Goal: Check status: Check status

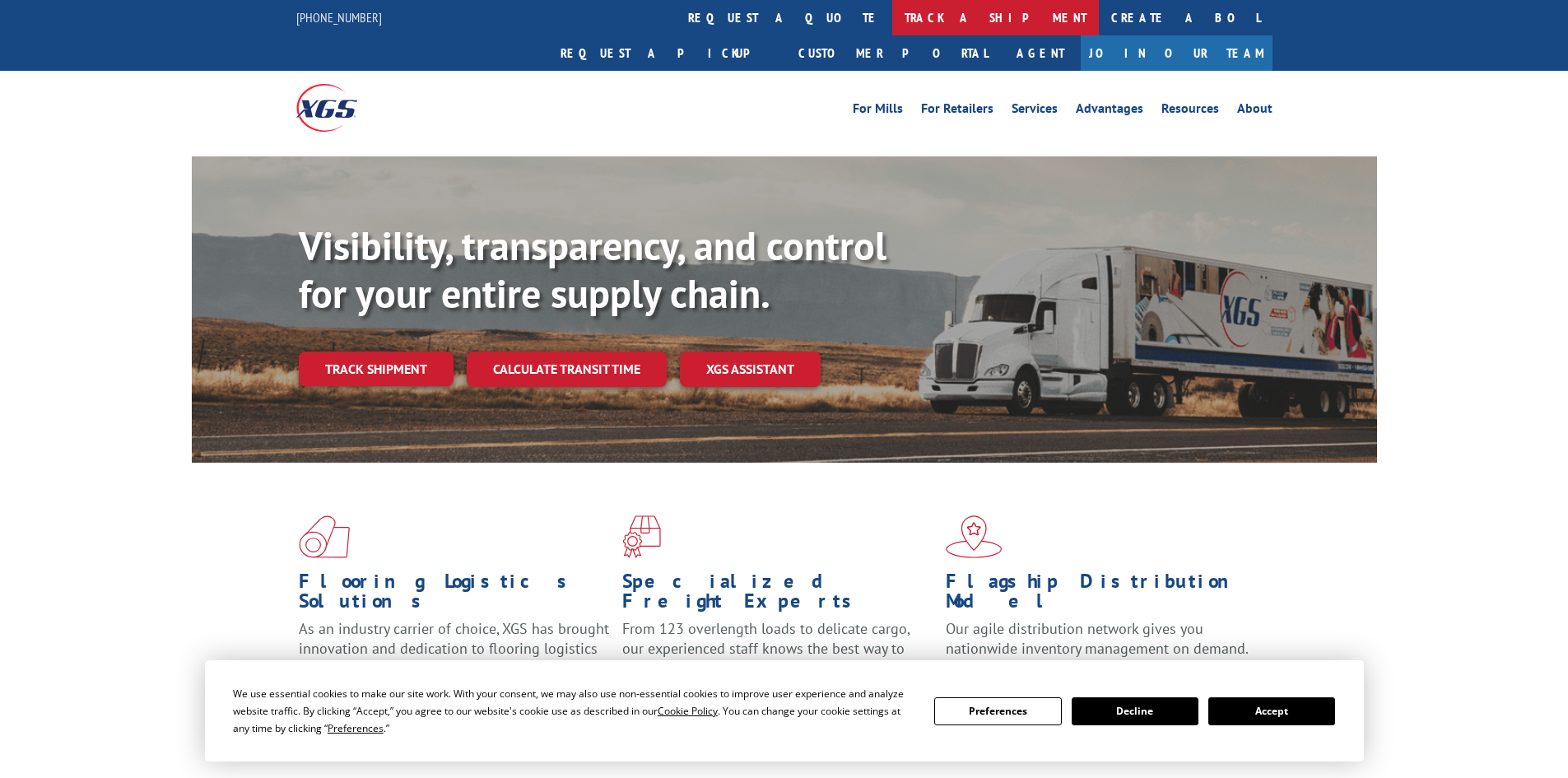
click at [892, 14] on link "track a shipment" at bounding box center [995, 18] width 207 height 36
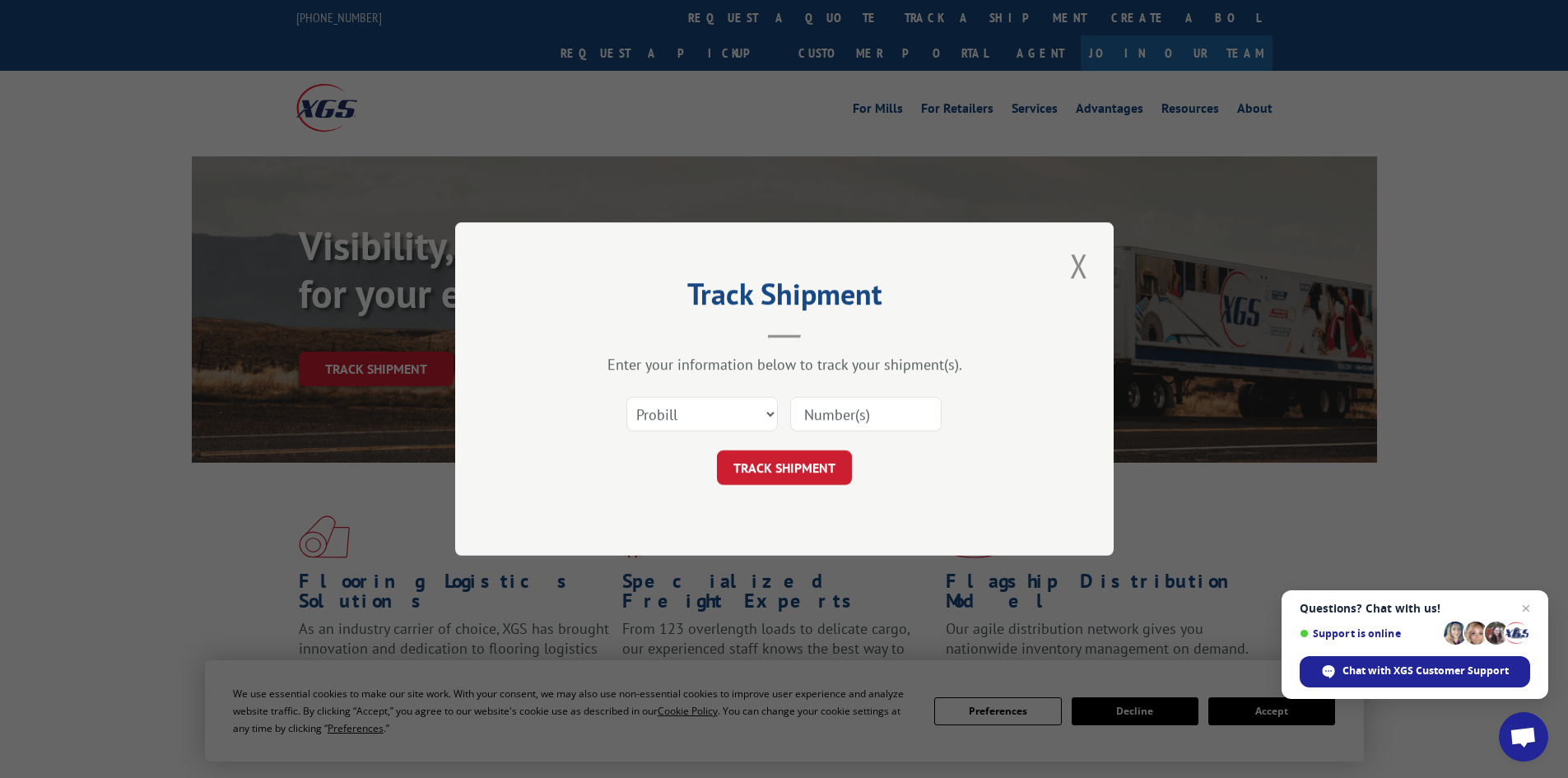
click at [820, 412] on input at bounding box center [866, 414] width 152 height 35
type input "15983615"
click at [761, 477] on button "TRACK SHIPMENT" at bounding box center [784, 467] width 135 height 35
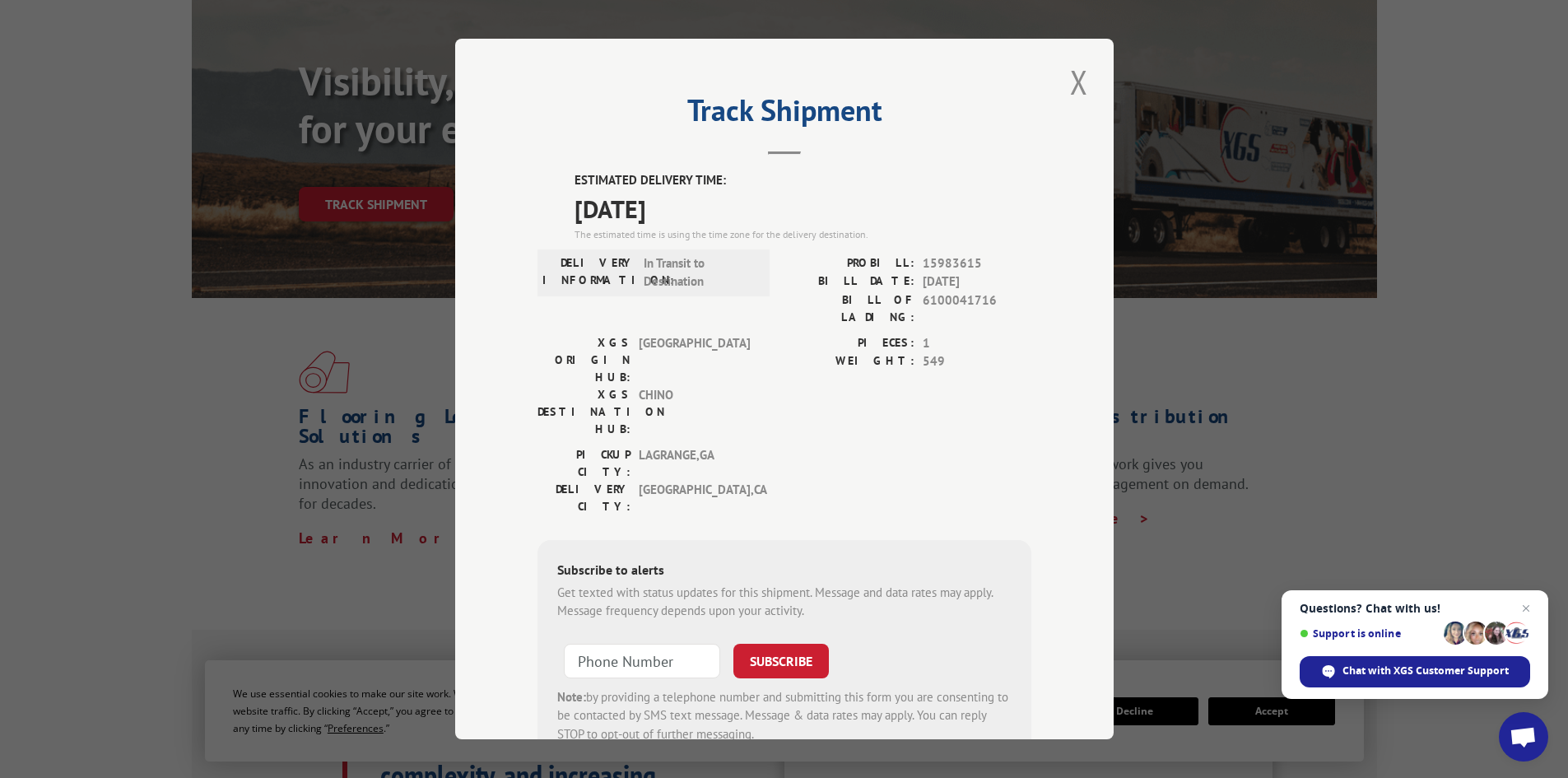
click at [1078, 83] on button "Close modal" at bounding box center [1079, 82] width 28 height 45
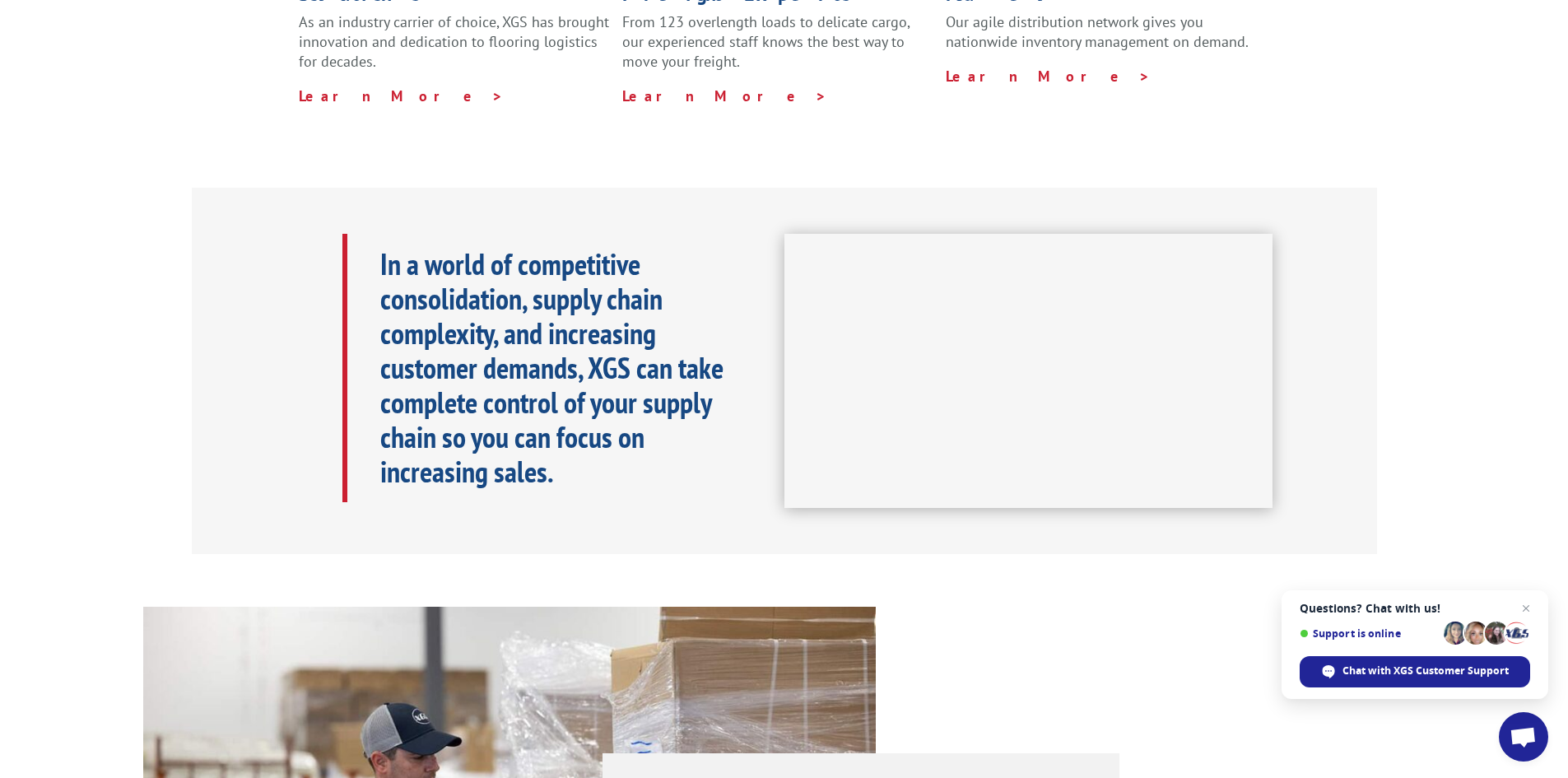
scroll to position [258, 0]
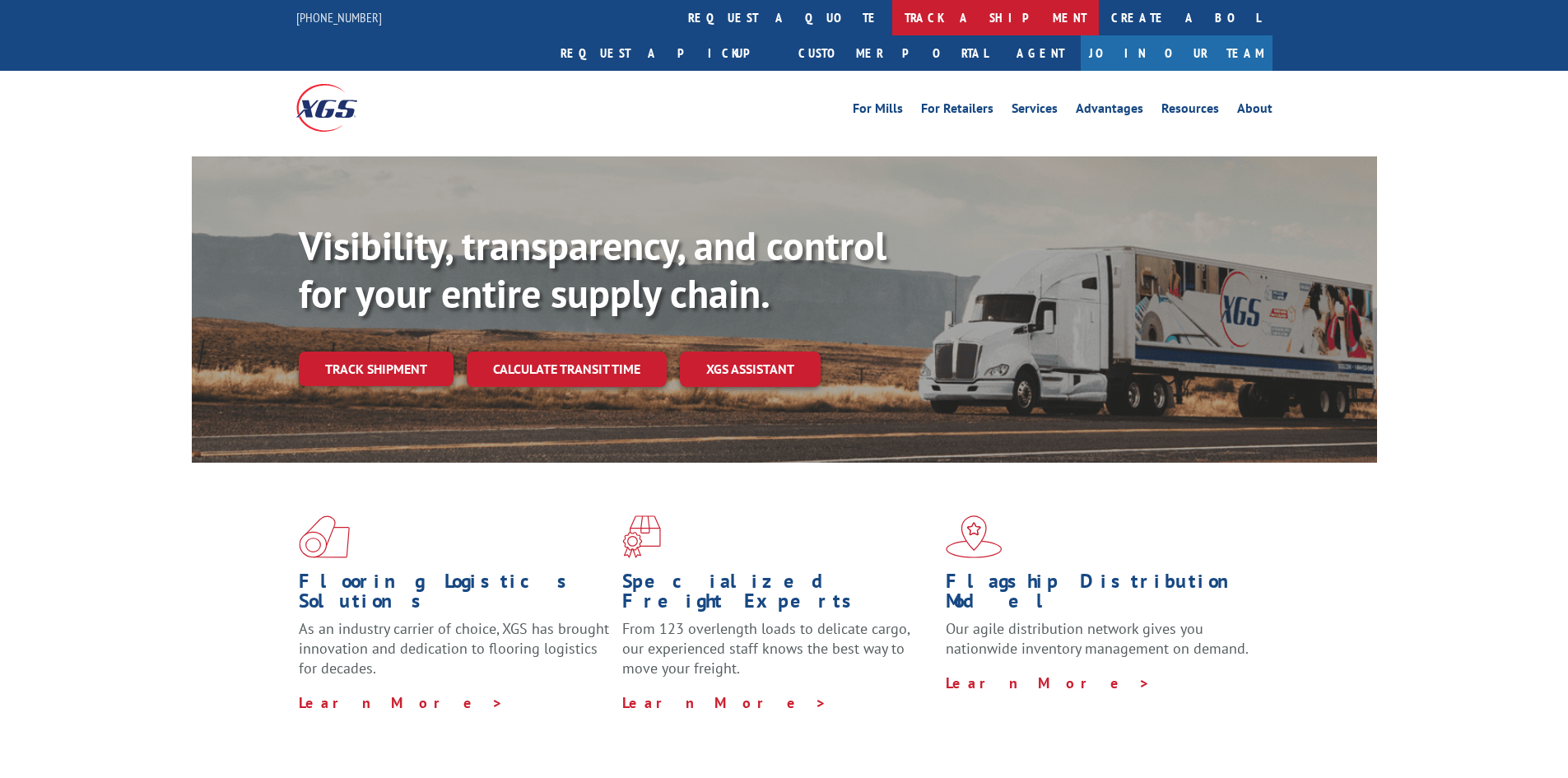
click at [892, 12] on link "track a shipment" at bounding box center [995, 18] width 207 height 36
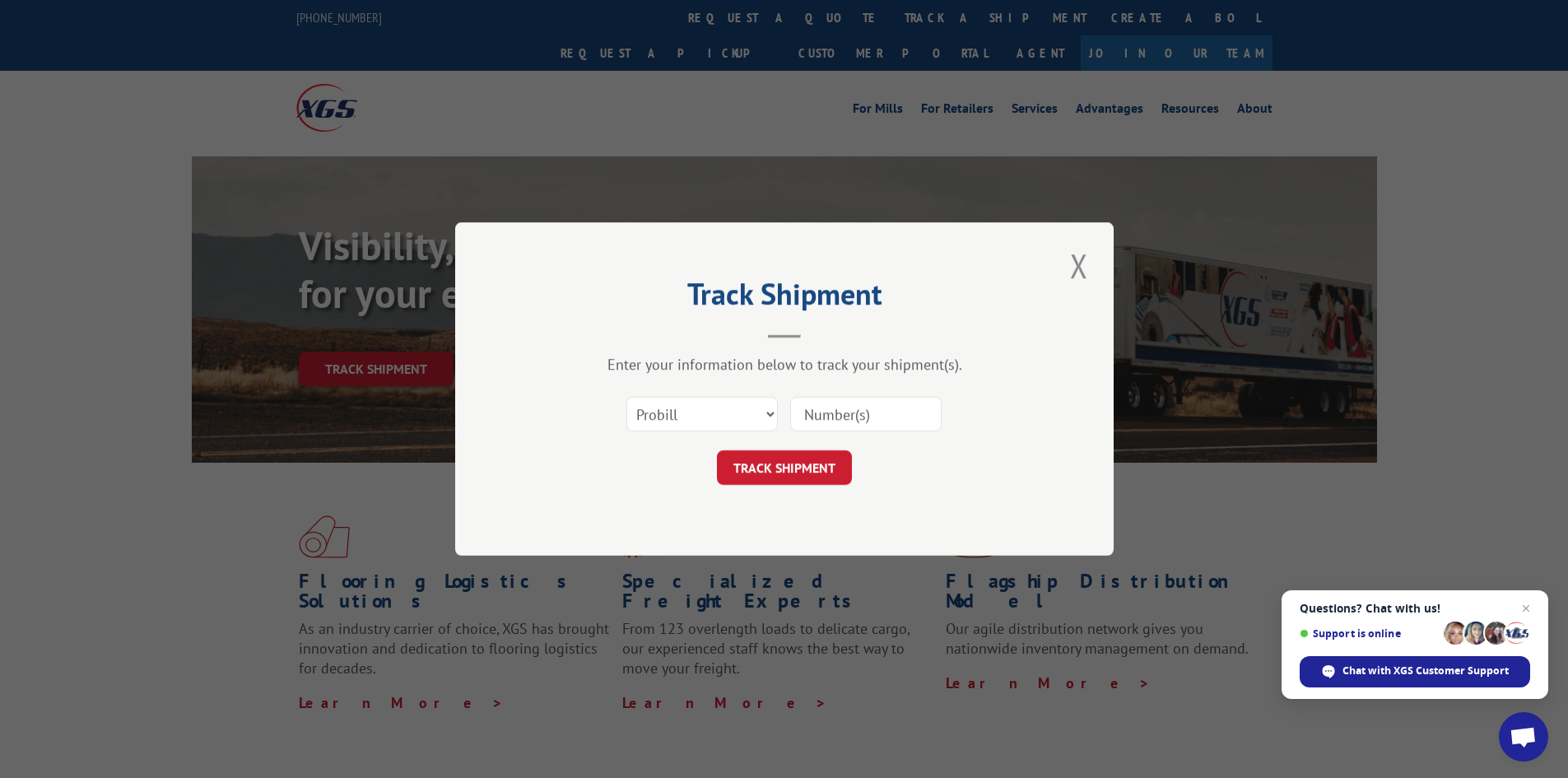
click at [849, 421] on input at bounding box center [866, 414] width 152 height 35
type input "15983615"
click at [757, 480] on button "TRACK SHIPMENT" at bounding box center [784, 467] width 135 height 35
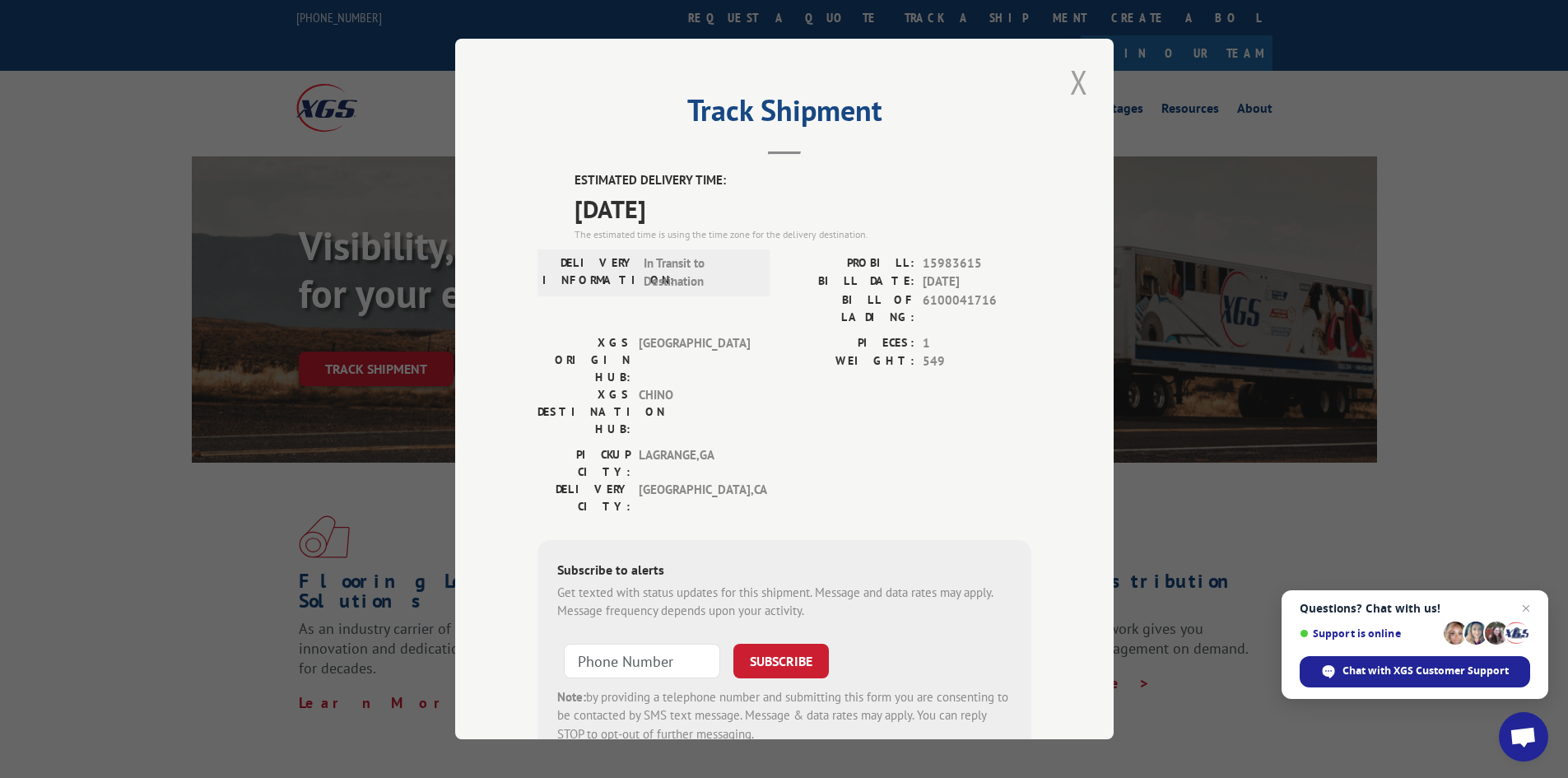
click at [1065, 82] on button "Close modal" at bounding box center [1079, 82] width 28 height 45
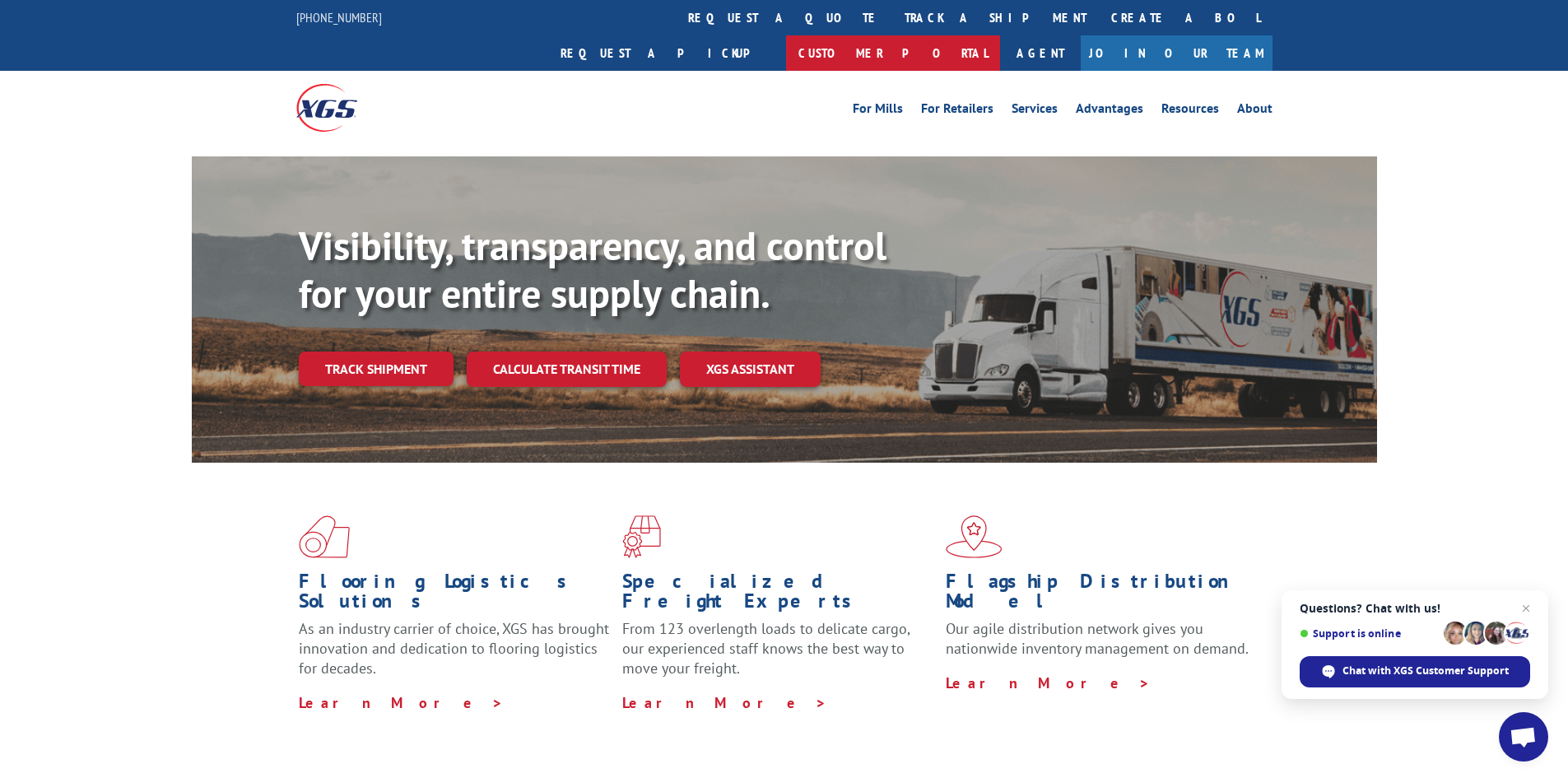
click at [1000, 36] on link "Customer Portal" at bounding box center [892, 53] width 214 height 36
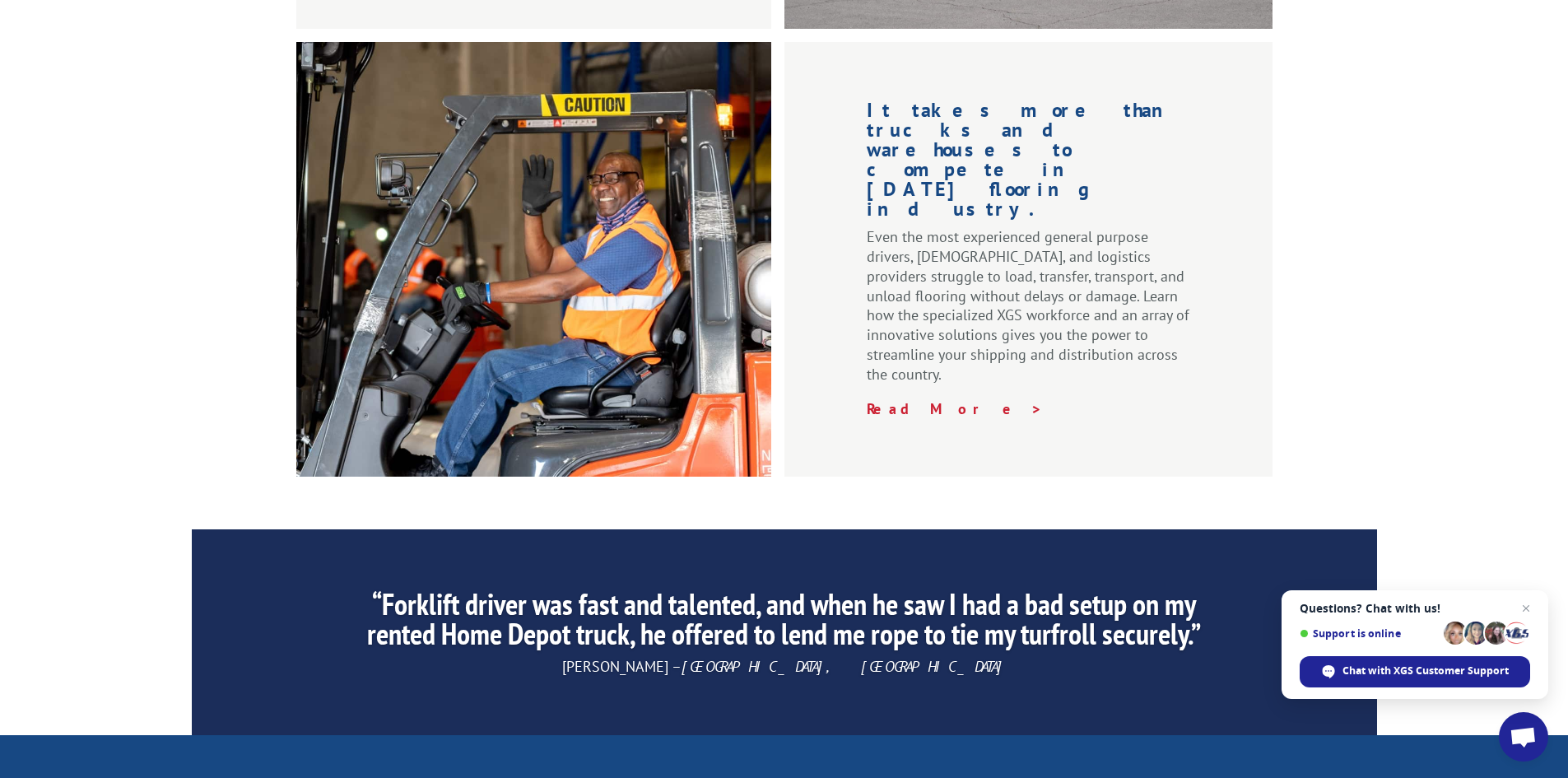
scroll to position [2480, 0]
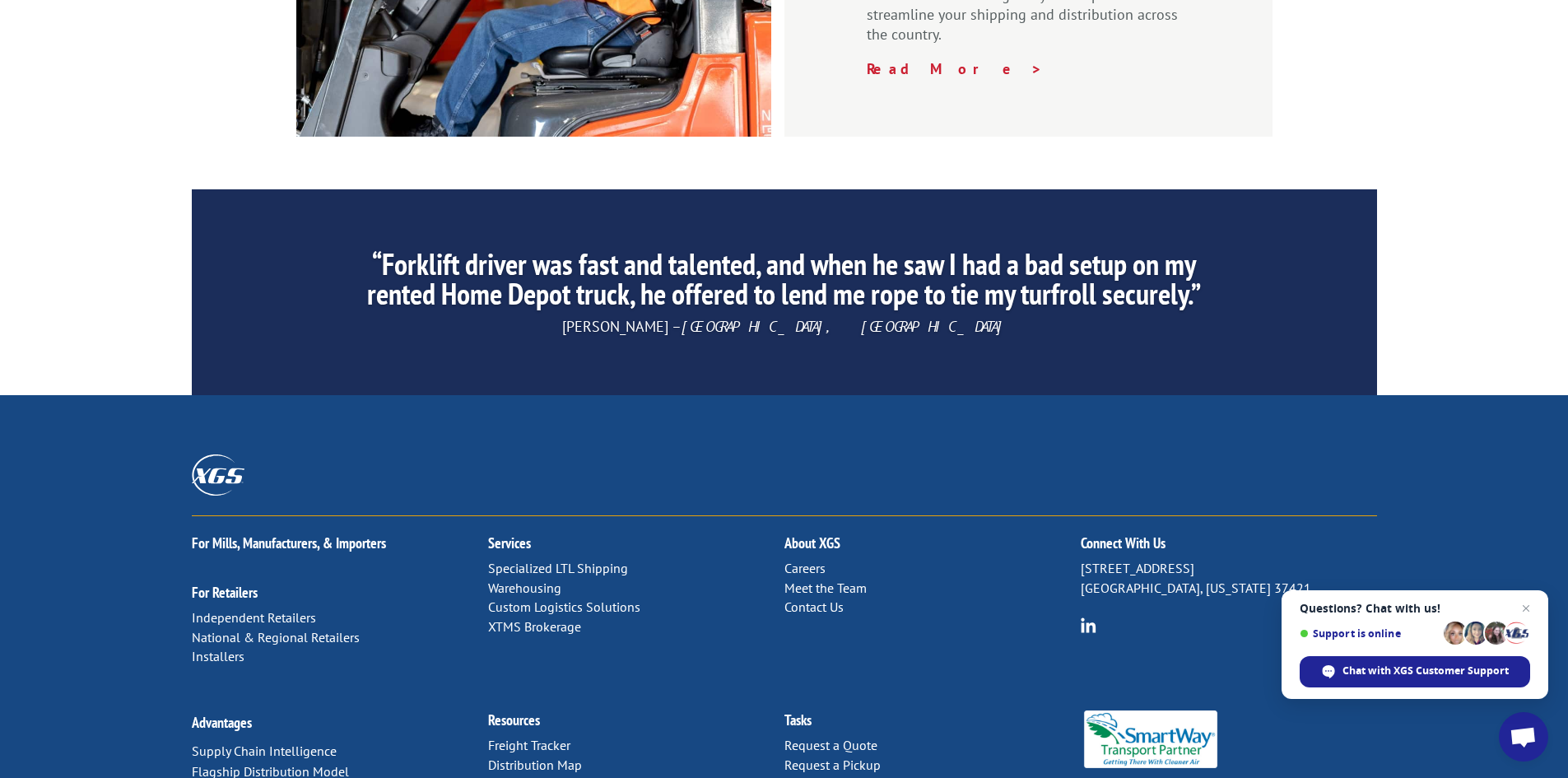
click at [815, 599] on link "Contact Us" at bounding box center [813, 607] width 59 height 17
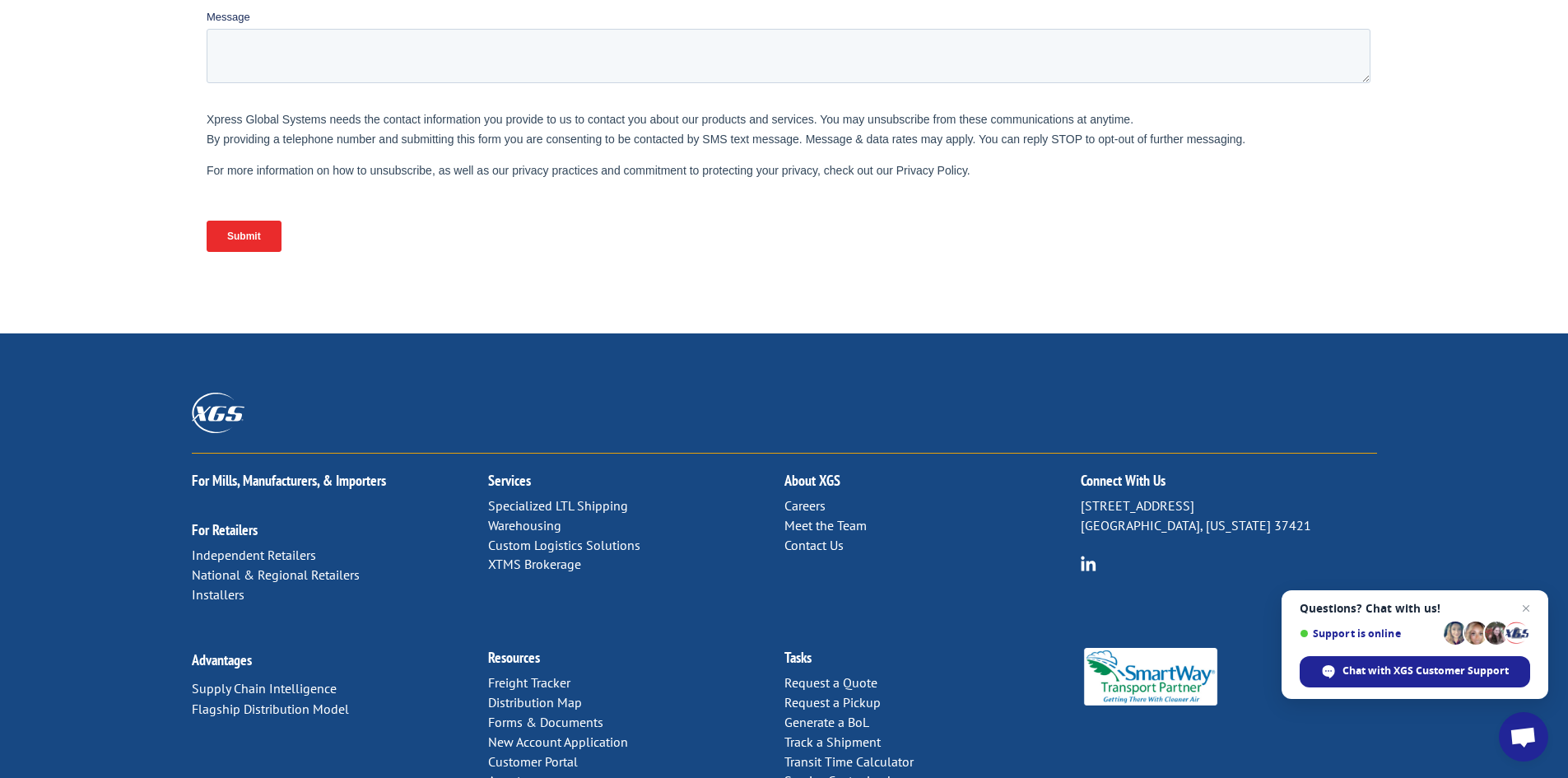
scroll to position [663, 0]
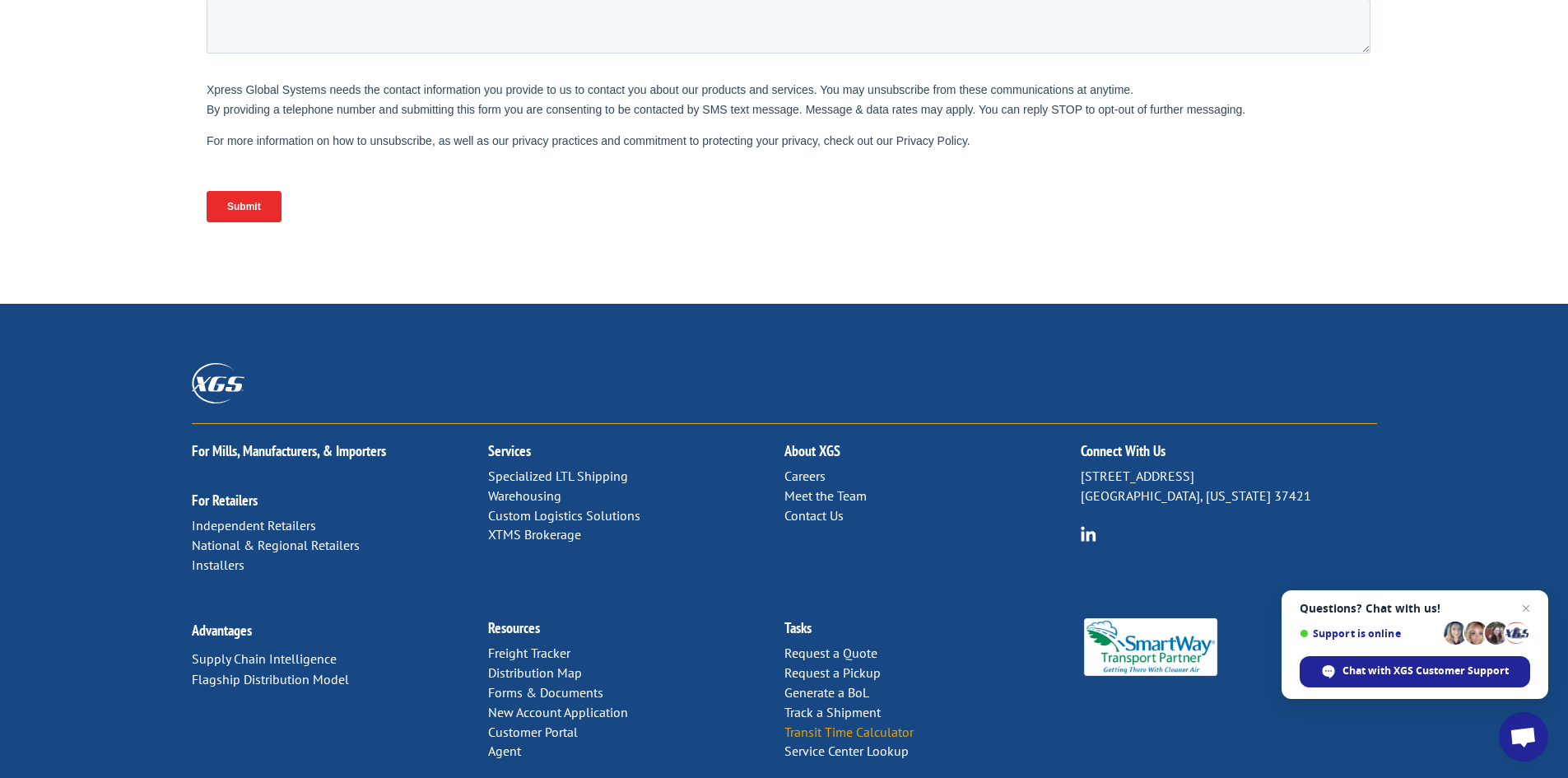
click at [851, 724] on link "Transit Time Calculator" at bounding box center [849, 732] width 130 height 17
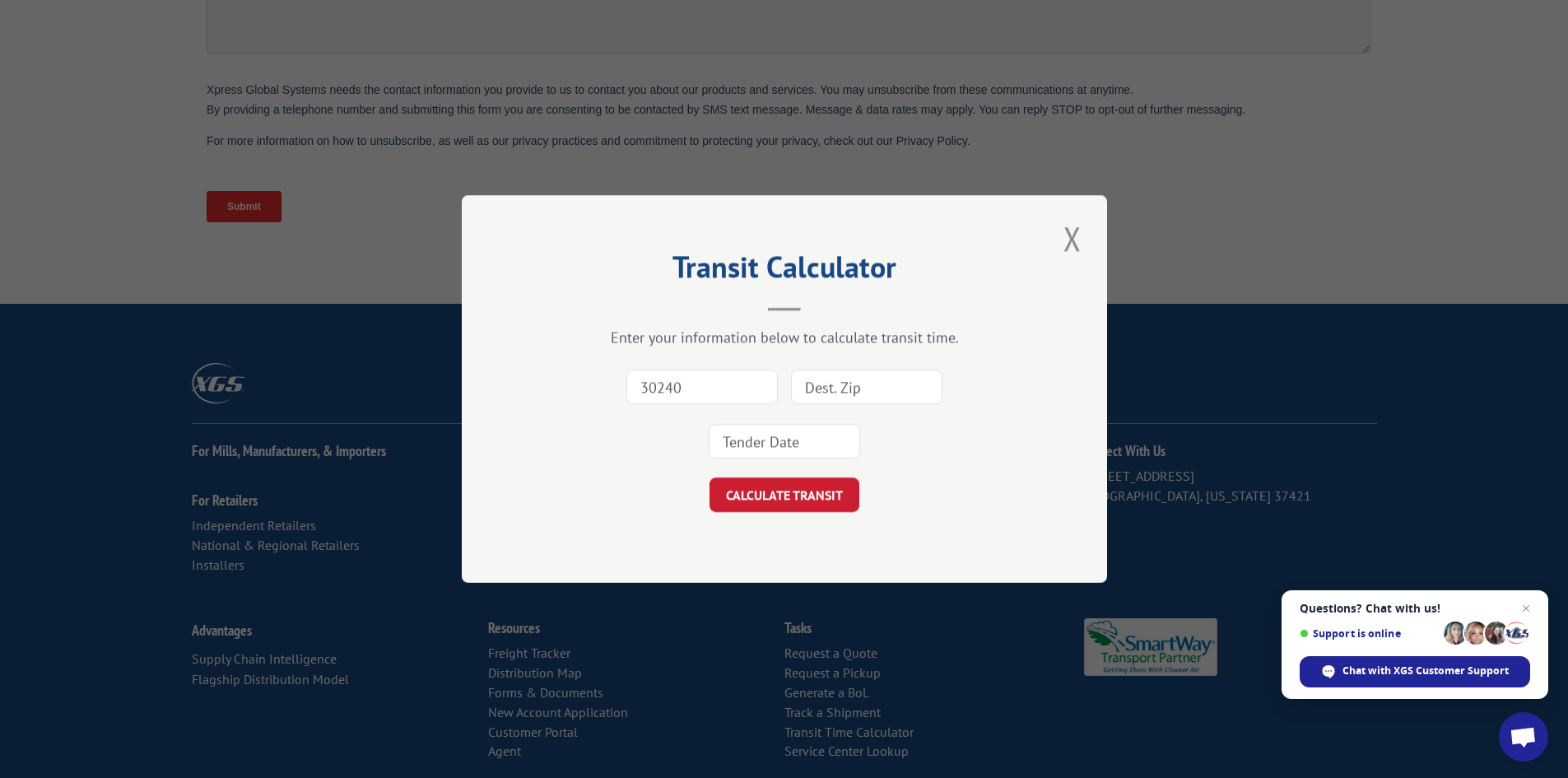
type input "30240"
click at [908, 369] on input at bounding box center [867, 386] width 152 height 35
type input "90670"
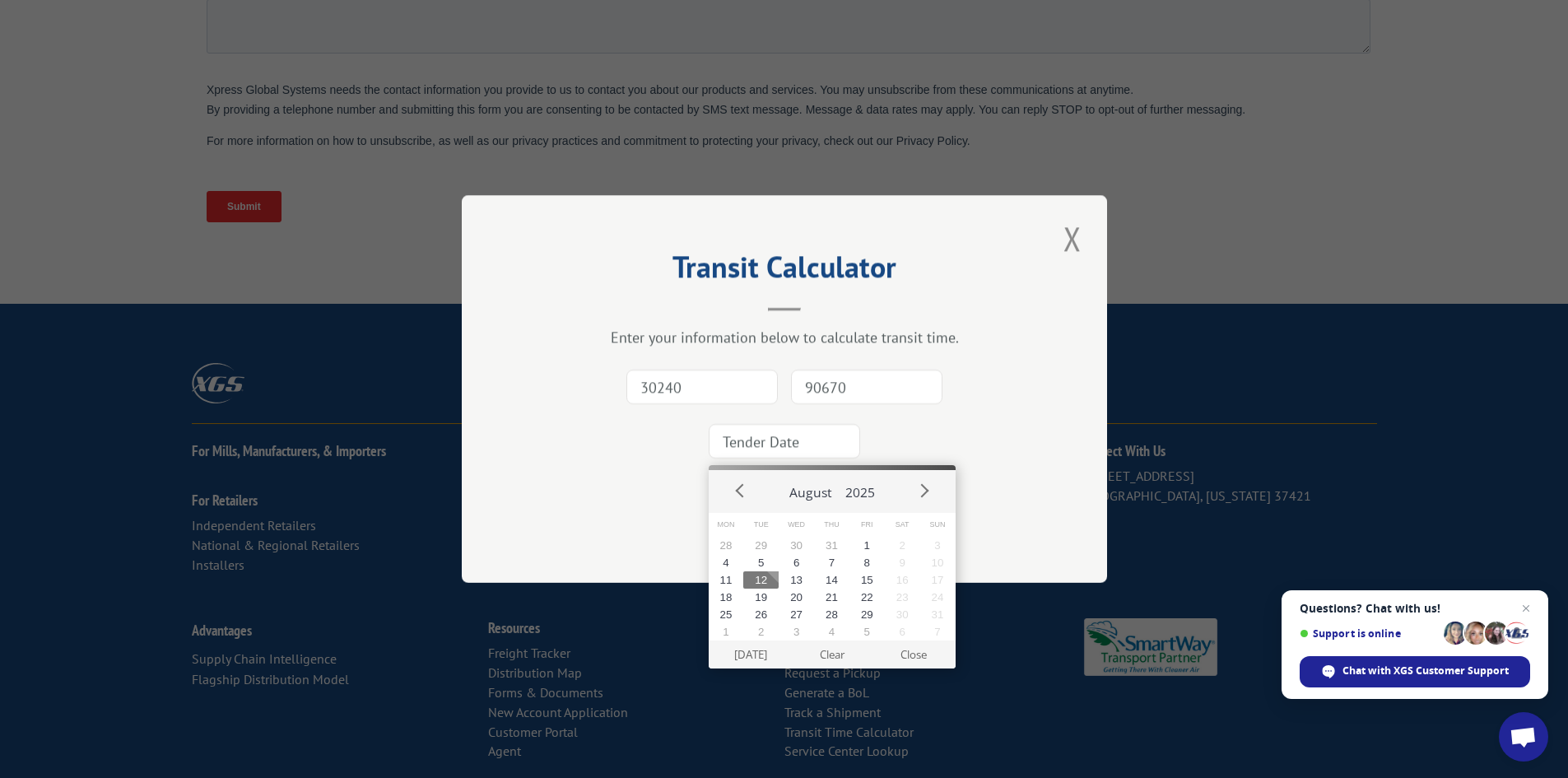
click at [762, 435] on input at bounding box center [784, 441] width 152 height 35
click at [866, 560] on button "8" at bounding box center [867, 562] width 36 height 17
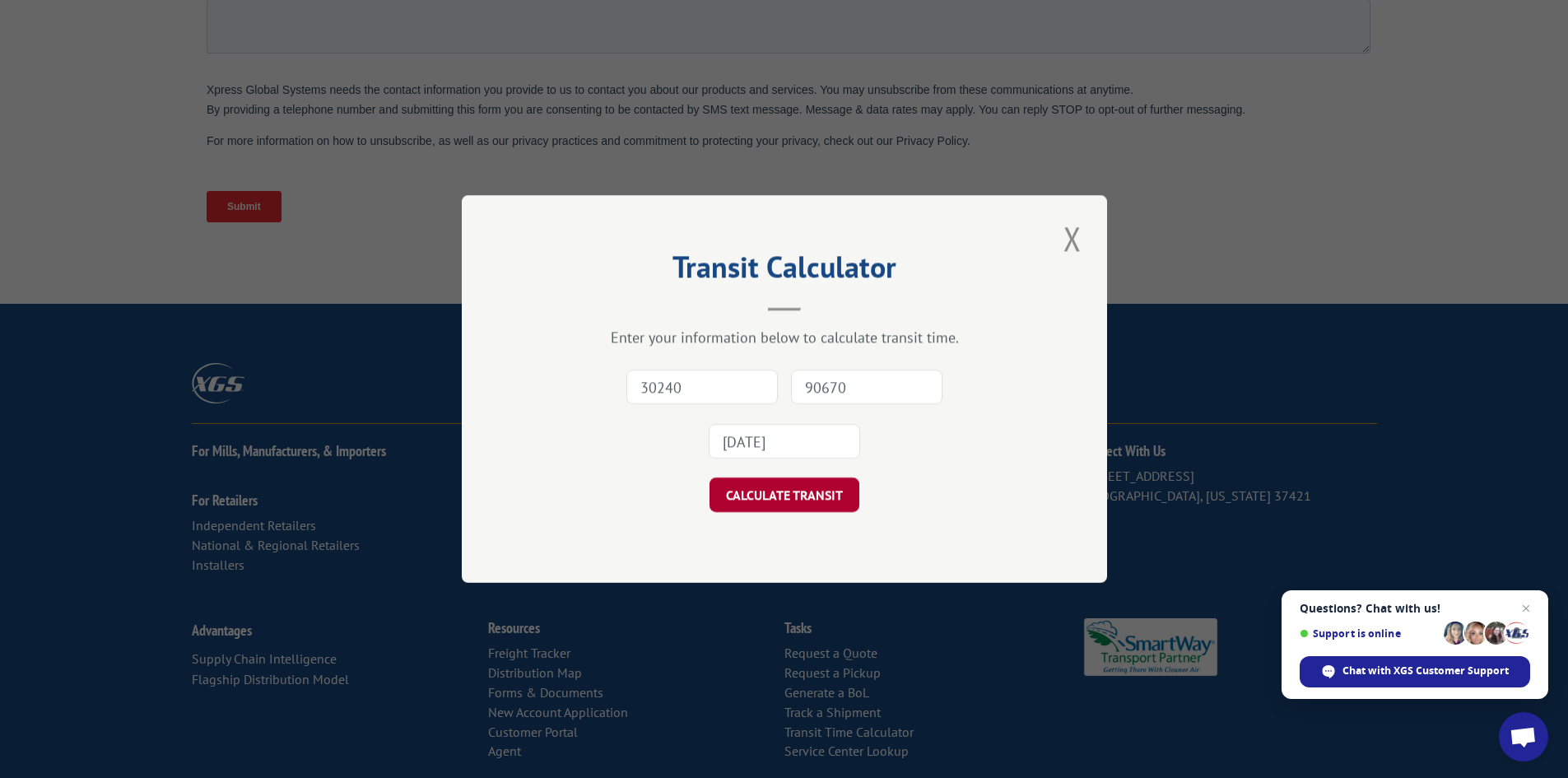
click at [754, 495] on button "CALCULATE TRANSIT" at bounding box center [784, 495] width 150 height 35
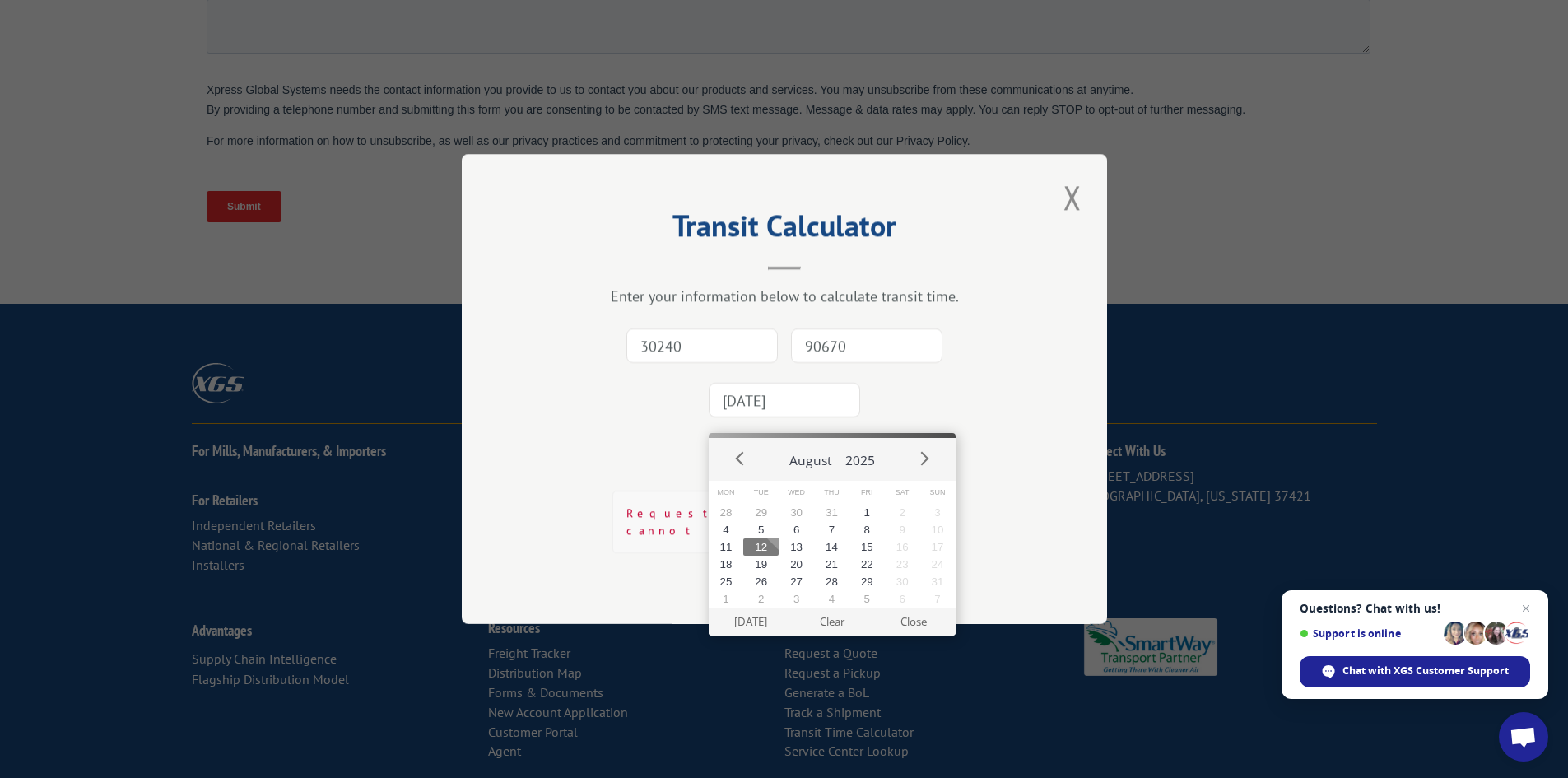
click at [797, 411] on input "2025-08-08" at bounding box center [784, 400] width 152 height 35
click at [759, 545] on button "12" at bounding box center [761, 546] width 36 height 17
type input "2025-08-12"
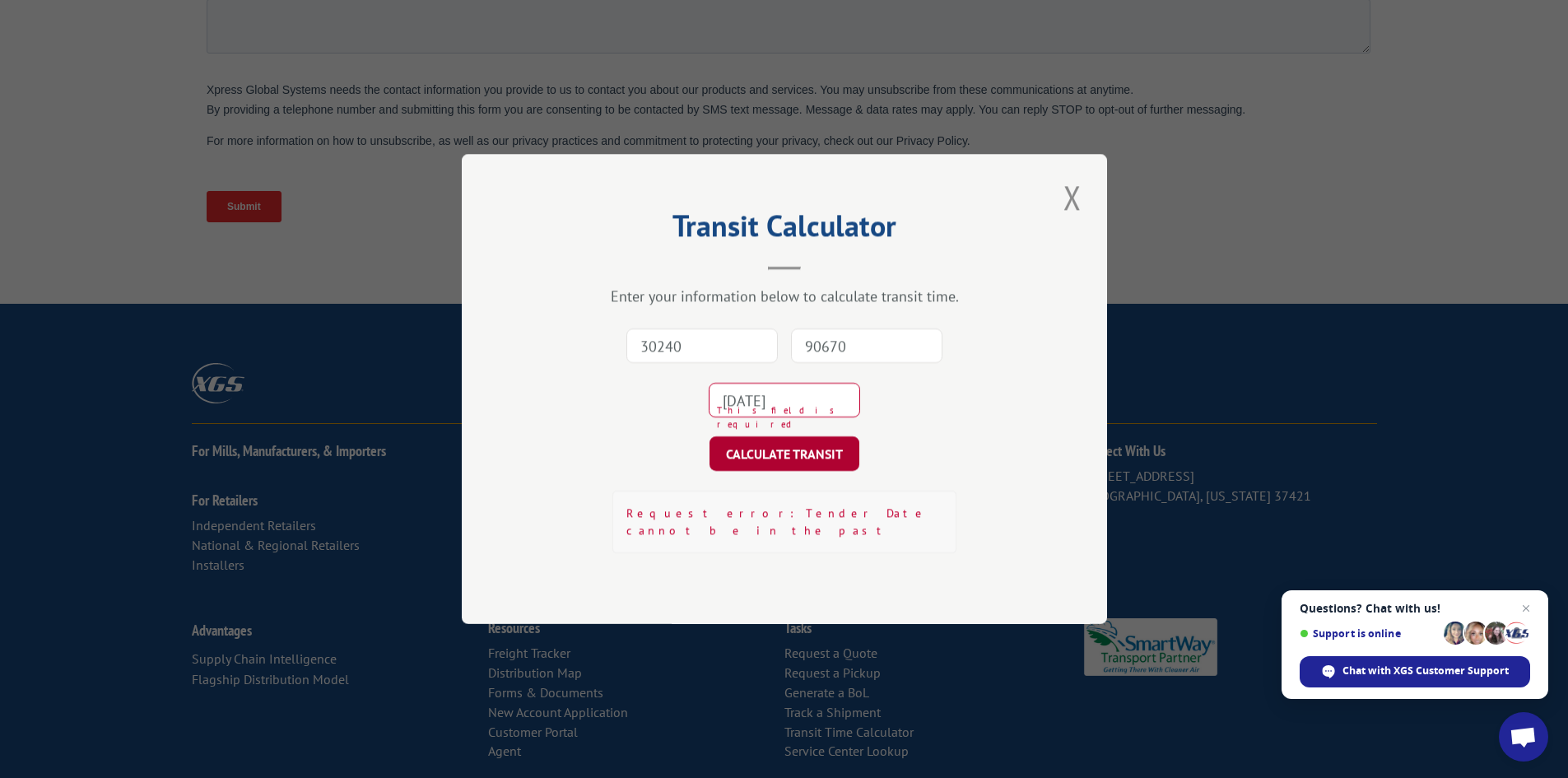
click at [759, 471] on button "CALCULATE TRANSIT" at bounding box center [784, 453] width 150 height 35
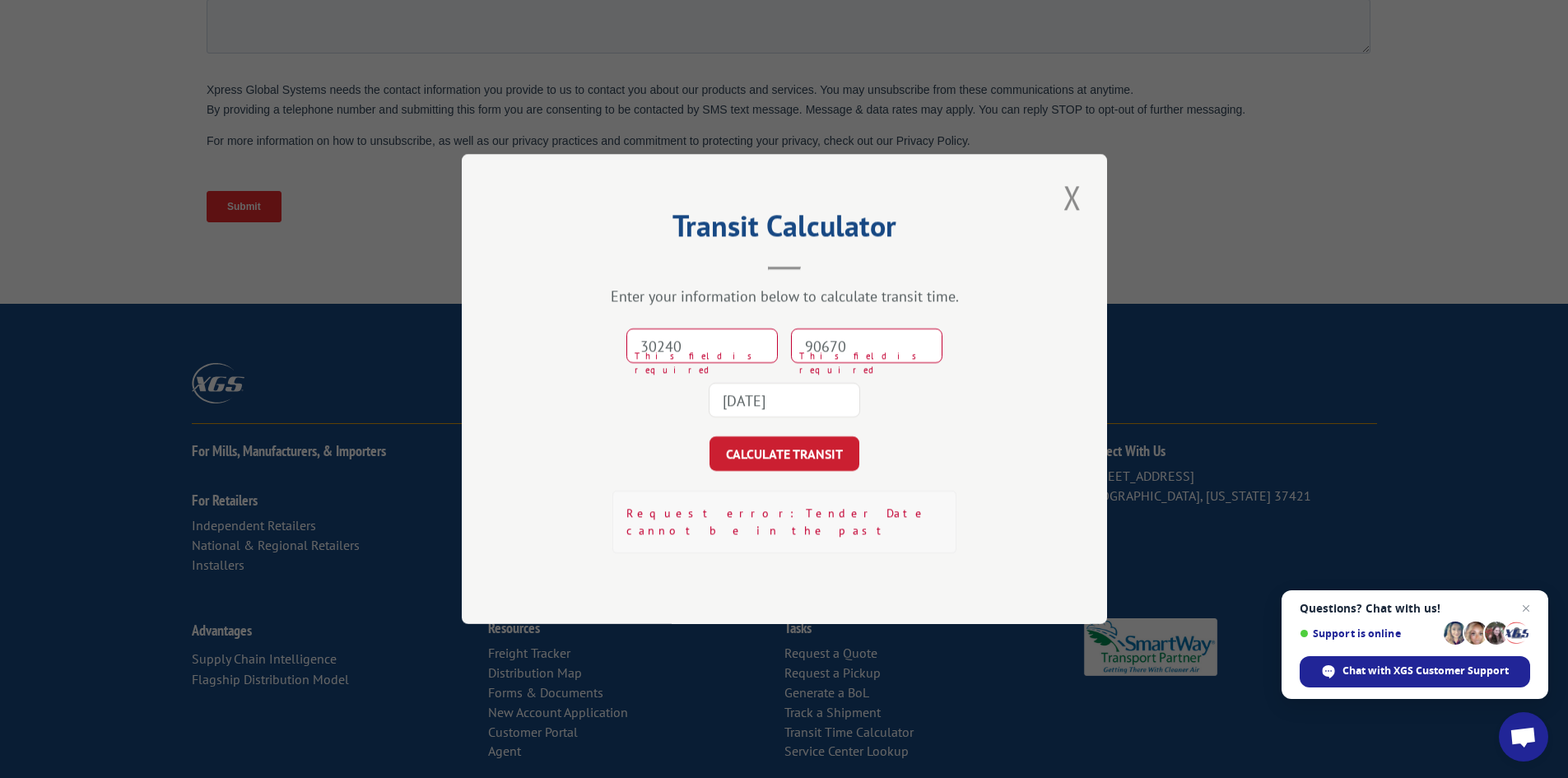
click at [746, 355] on input "30240" at bounding box center [701, 345] width 152 height 35
type input "30240"
click at [812, 362] on input "90670" at bounding box center [867, 345] width 152 height 35
type input "90670"
click at [811, 442] on form "30240 90670 2025-08-12 CALCULATE TRANSIT" at bounding box center [784, 394] width 480 height 152
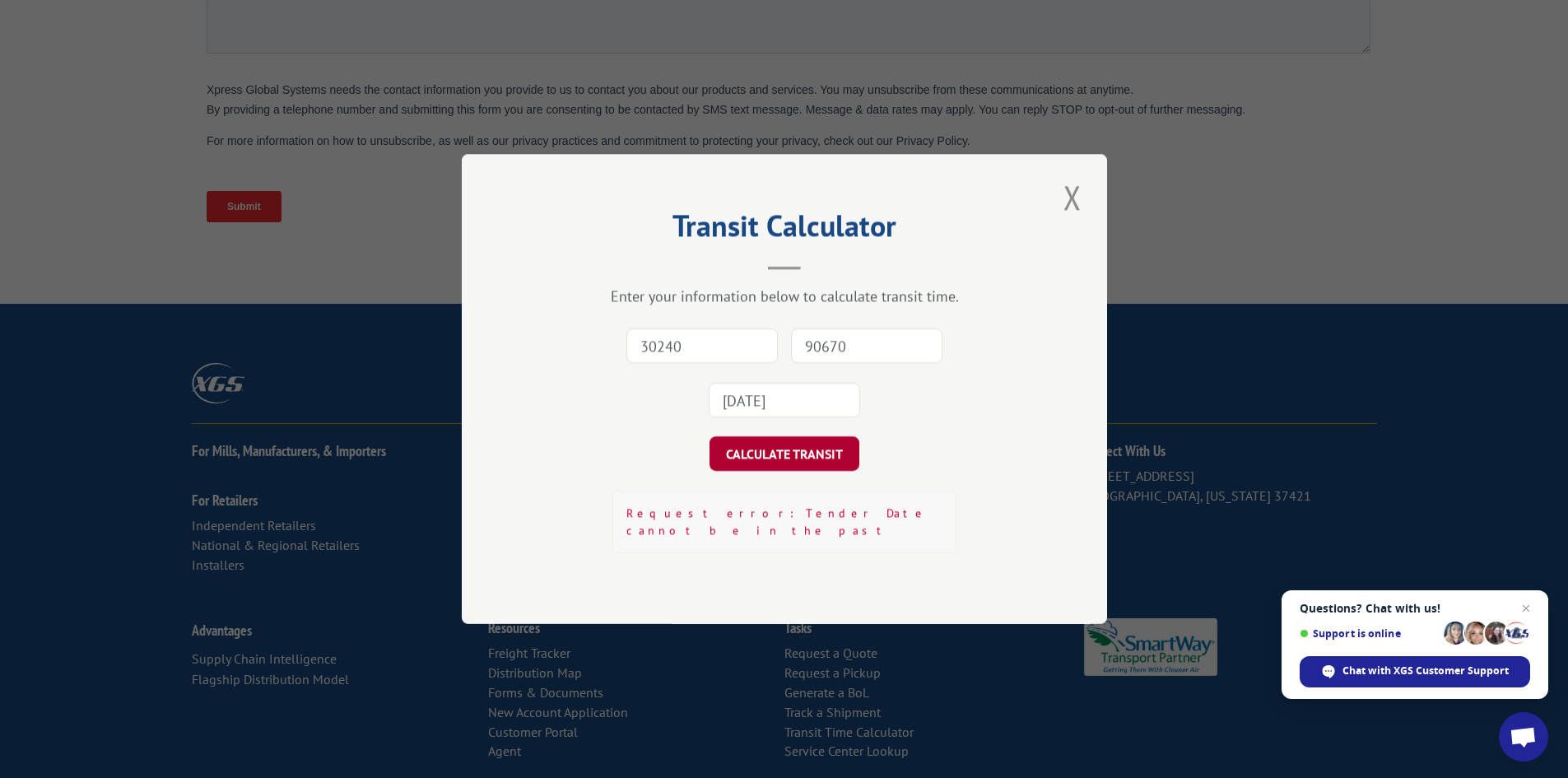
click at [803, 456] on button "CALCULATE TRANSIT" at bounding box center [784, 453] width 150 height 35
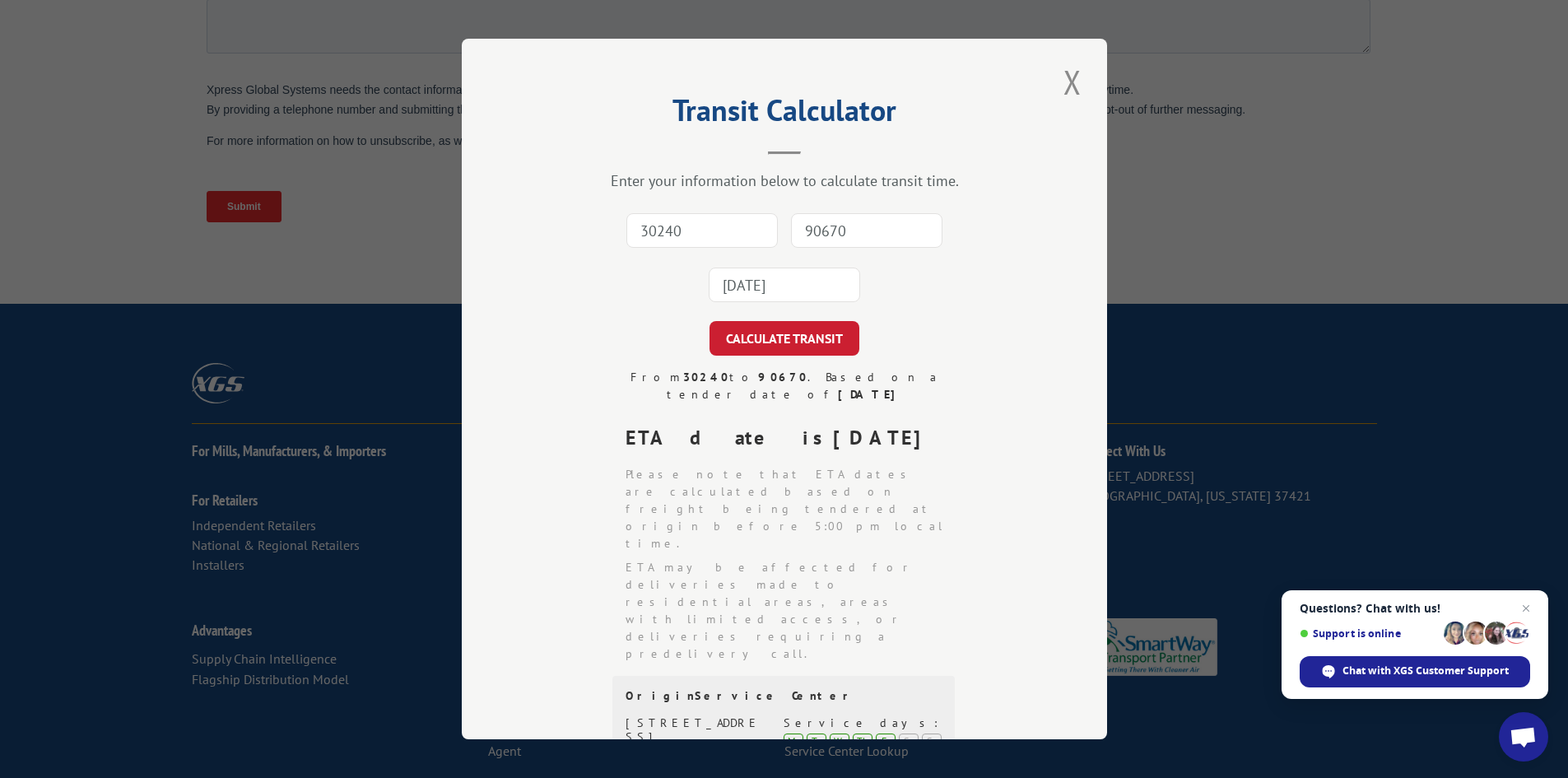
scroll to position [164, 0]
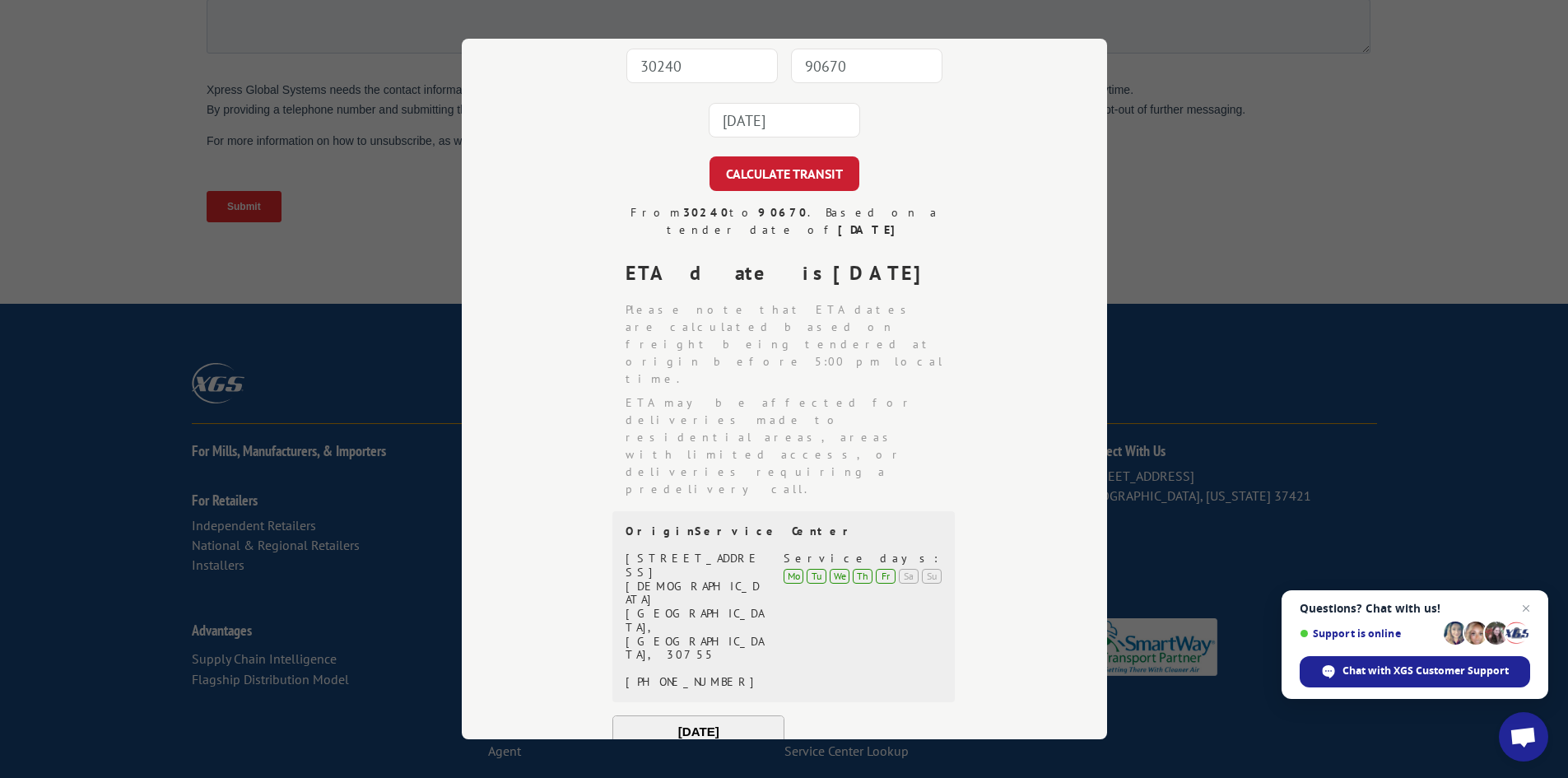
click at [797, 123] on input "2025-08-12" at bounding box center [784, 120] width 152 height 35
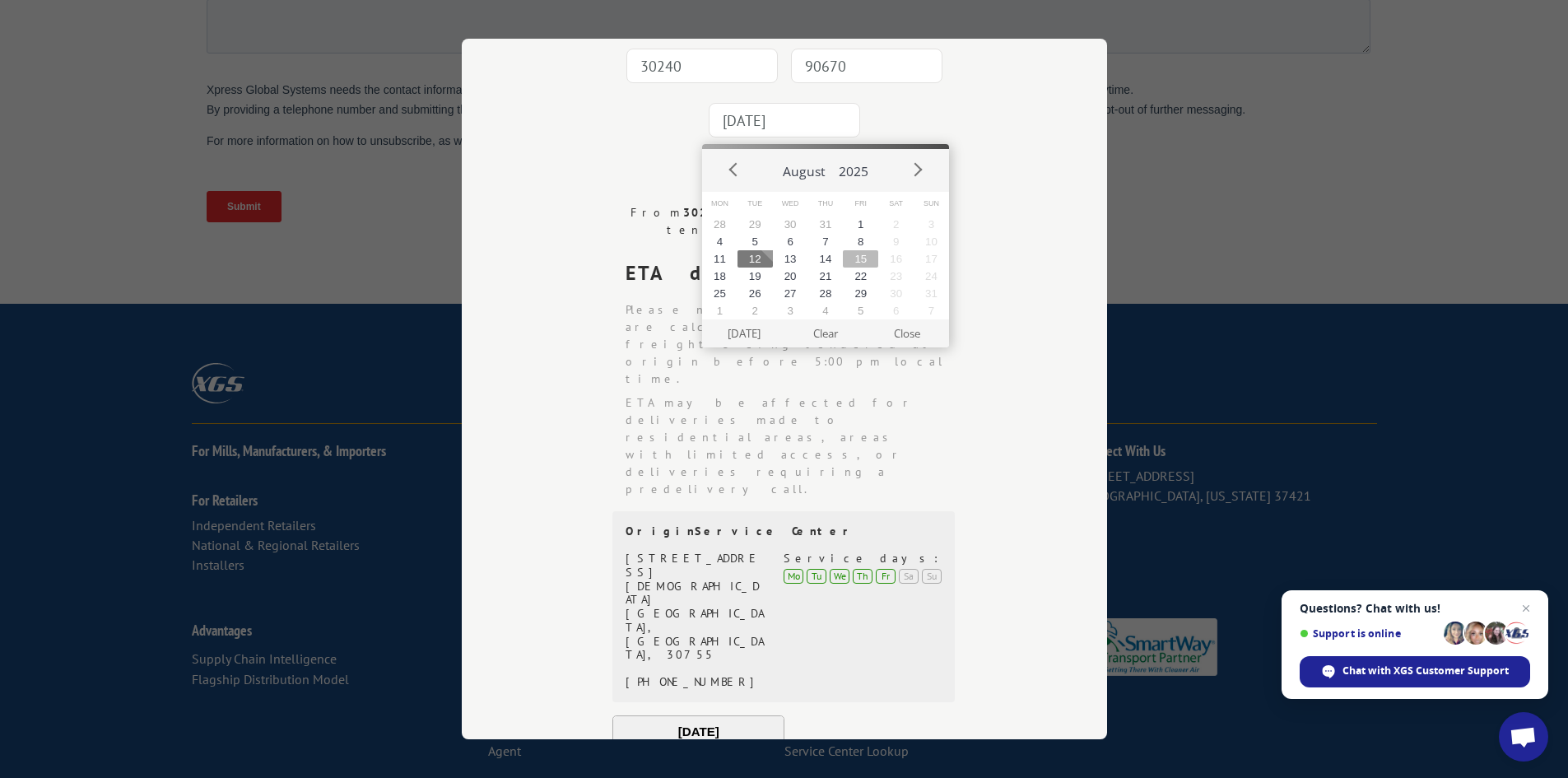
click at [854, 260] on button "15" at bounding box center [860, 258] width 36 height 17
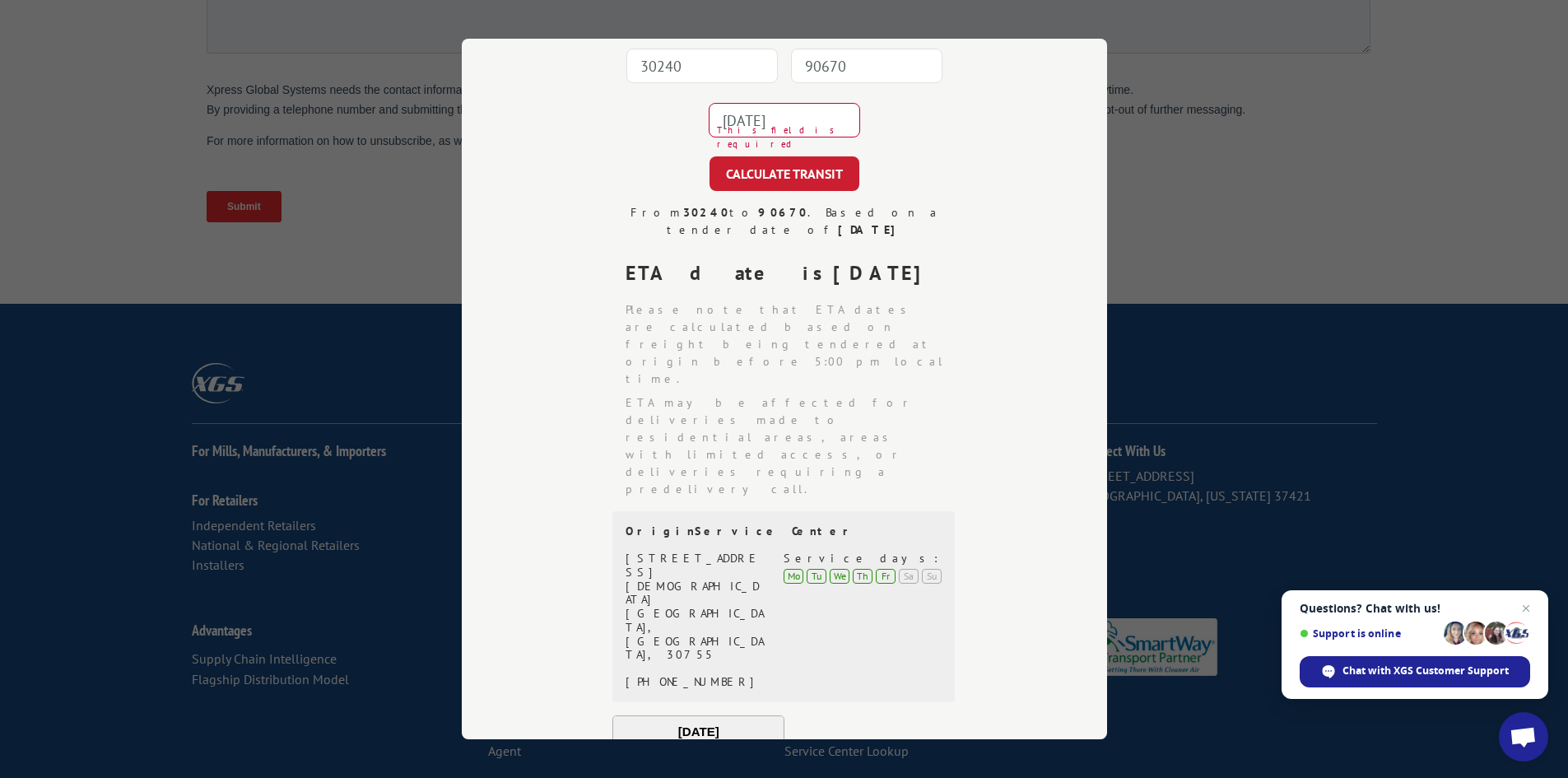
click at [804, 129] on input "2025-08-15" at bounding box center [784, 120] width 152 height 35
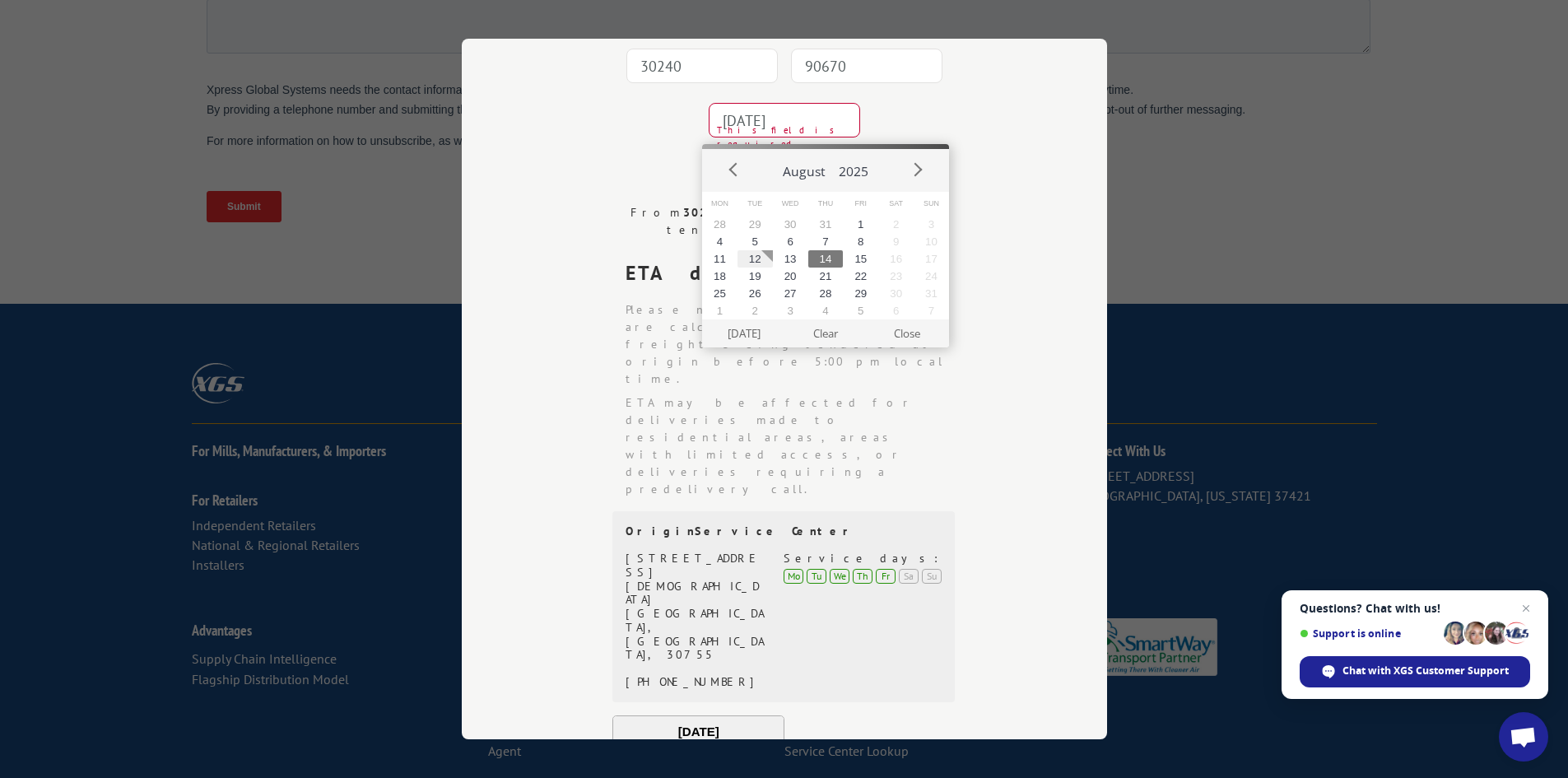
click at [818, 255] on button "14" at bounding box center [826, 258] width 36 height 17
type input "2025-08-14"
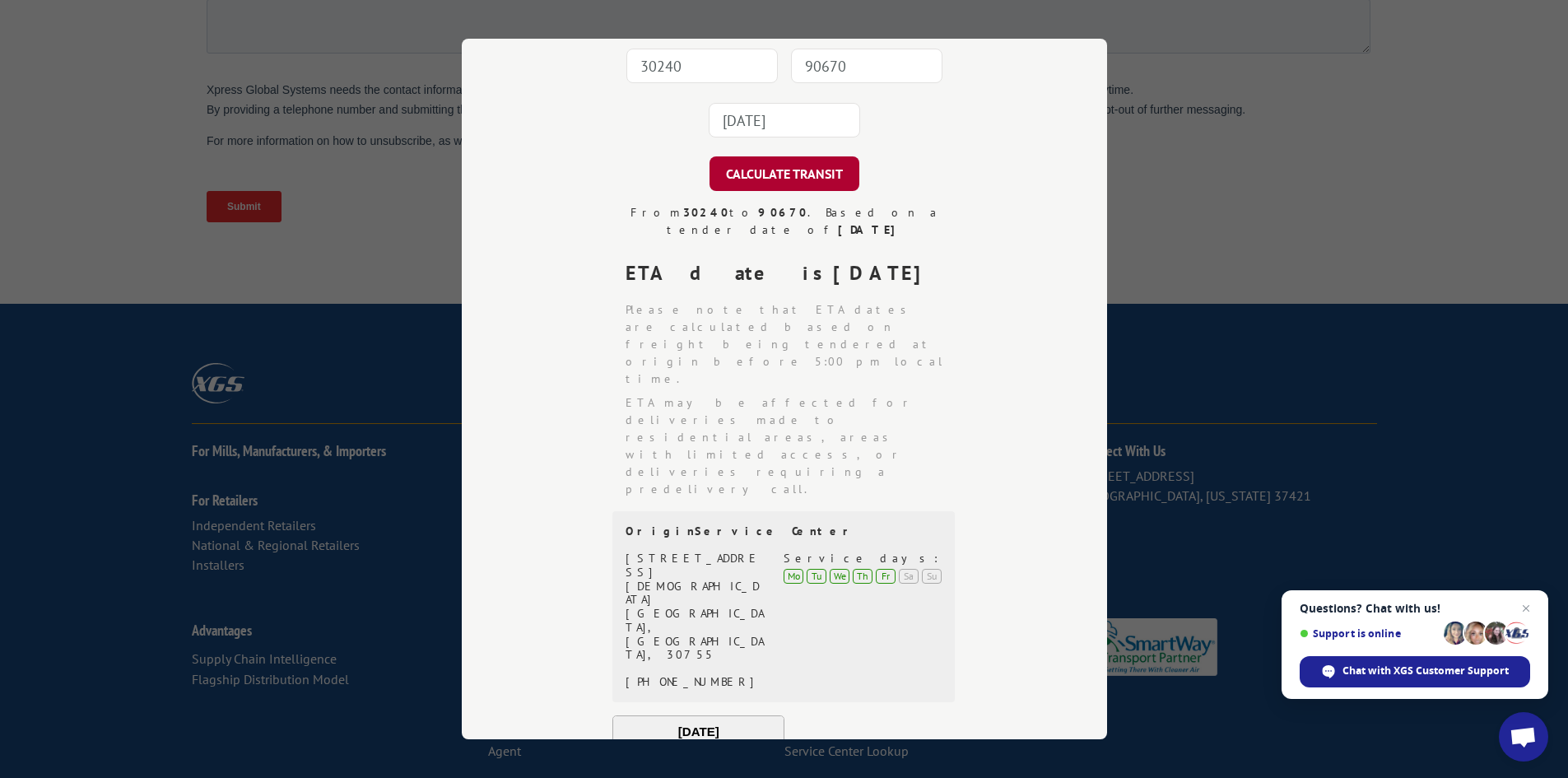
scroll to position [0, 0]
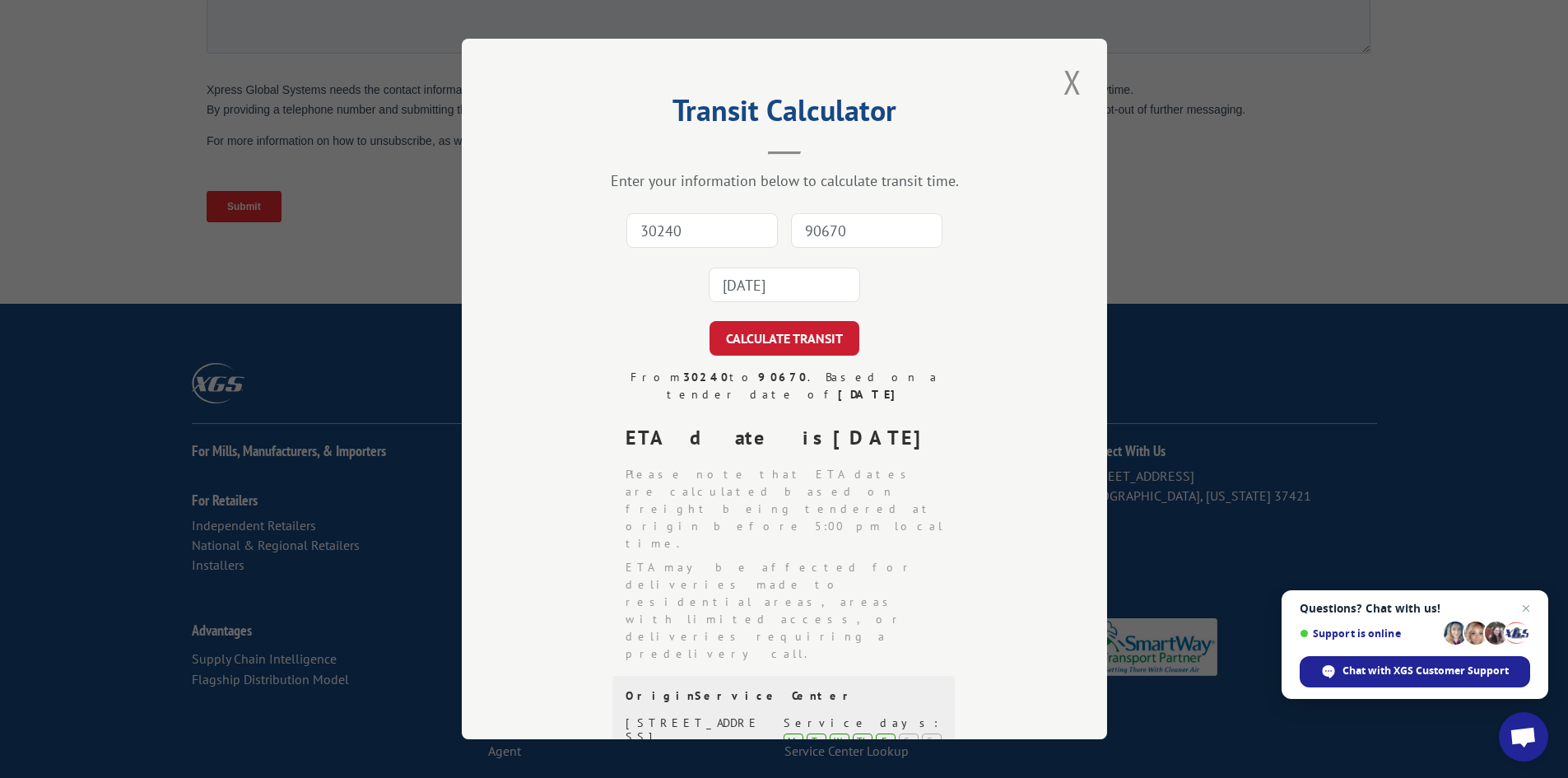
click at [682, 235] on input "30240" at bounding box center [701, 230] width 152 height 35
type input "30240"
click at [820, 235] on input "90670" at bounding box center [867, 230] width 152 height 35
type input "90670"
click at [743, 347] on button "CALCULATE TRANSIT" at bounding box center [784, 337] width 150 height 35
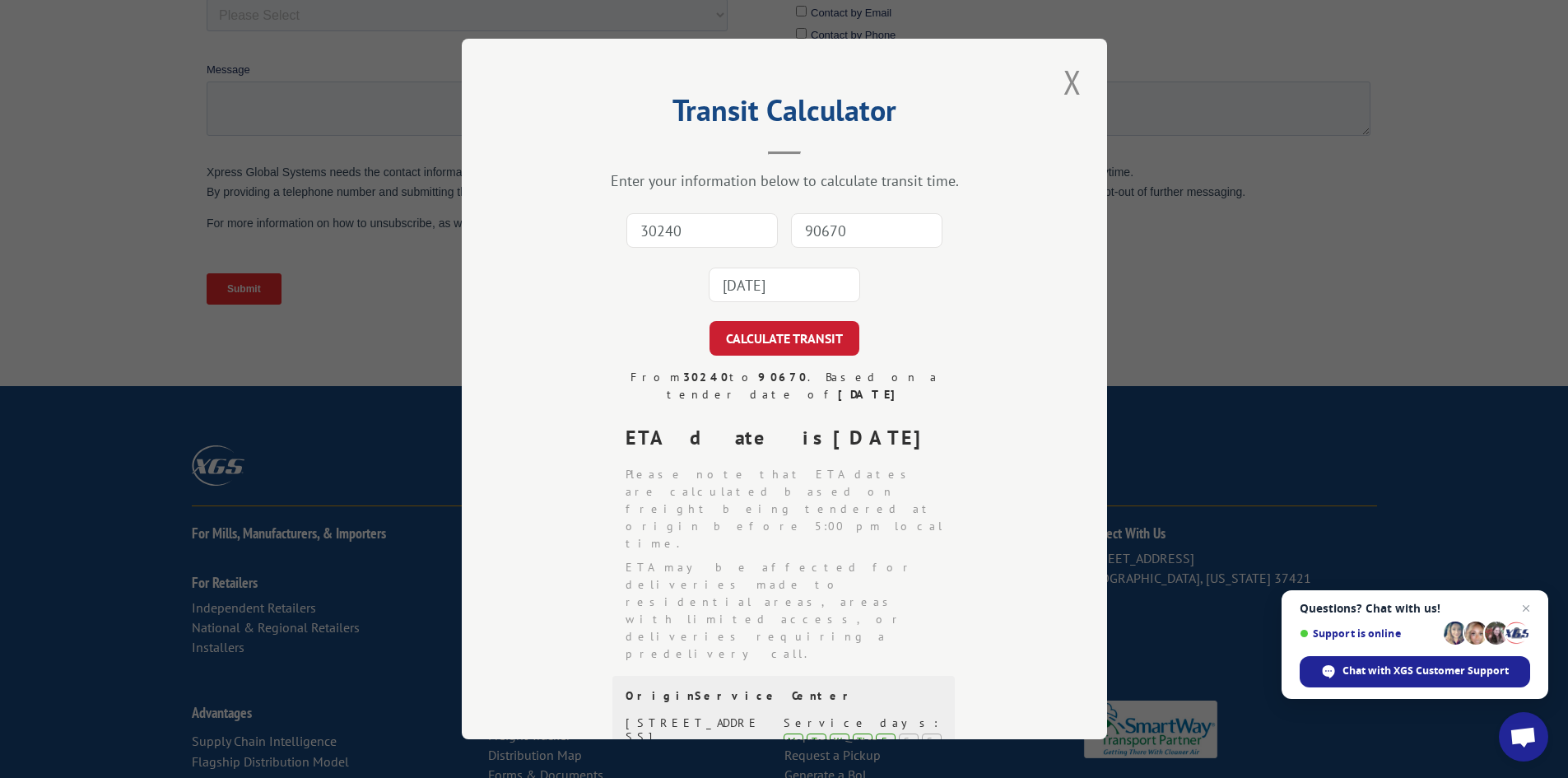
click at [703, 236] on input "30240" at bounding box center [701, 230] width 152 height 35
click at [709, 231] on input "30240" at bounding box center [701, 230] width 152 height 35
type input "30241"
click at [826, 221] on input "90670" at bounding box center [867, 230] width 152 height 35
type input "90670"
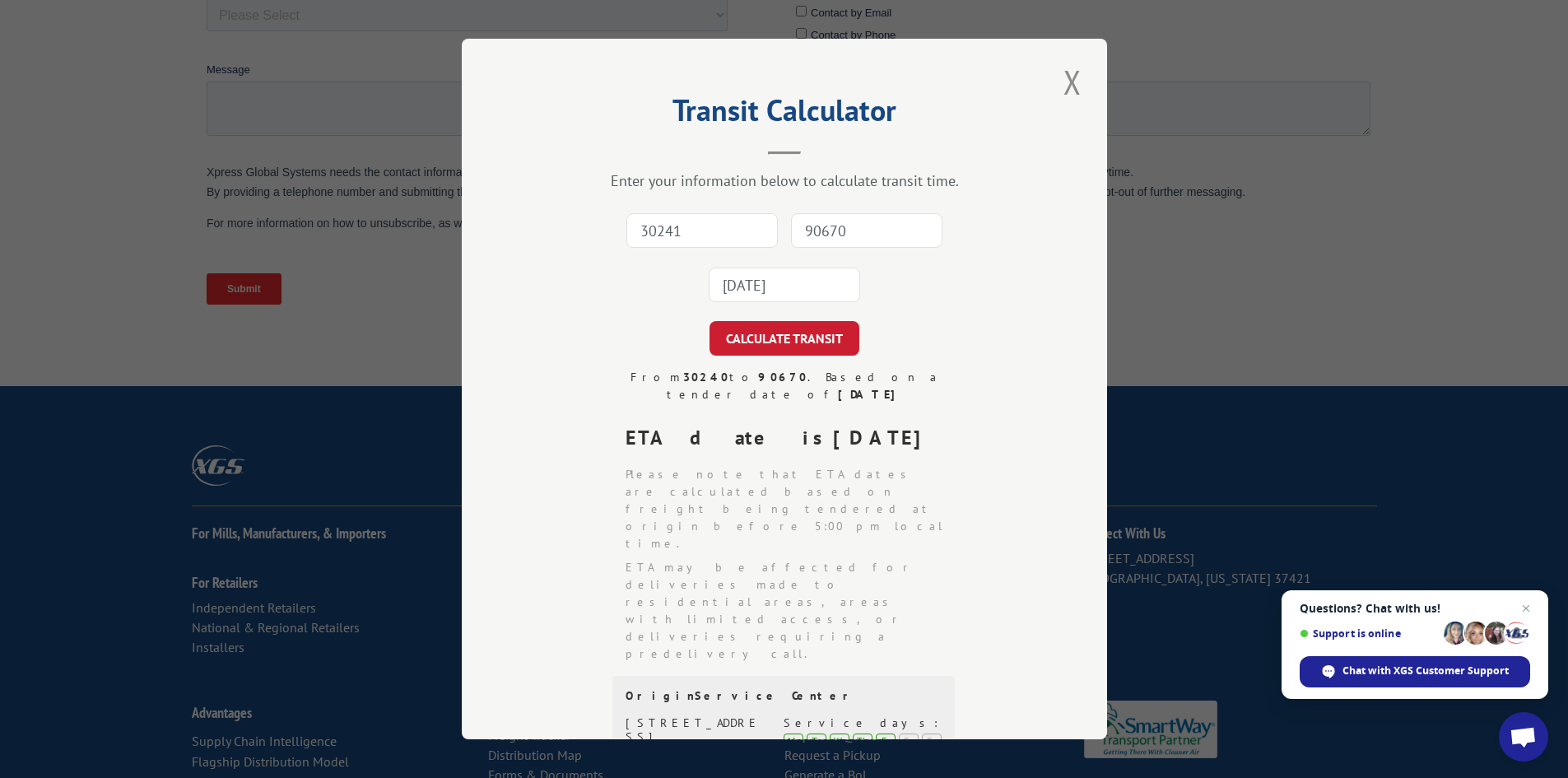
click at [808, 302] on input "2025-08-14" at bounding box center [784, 284] width 152 height 35
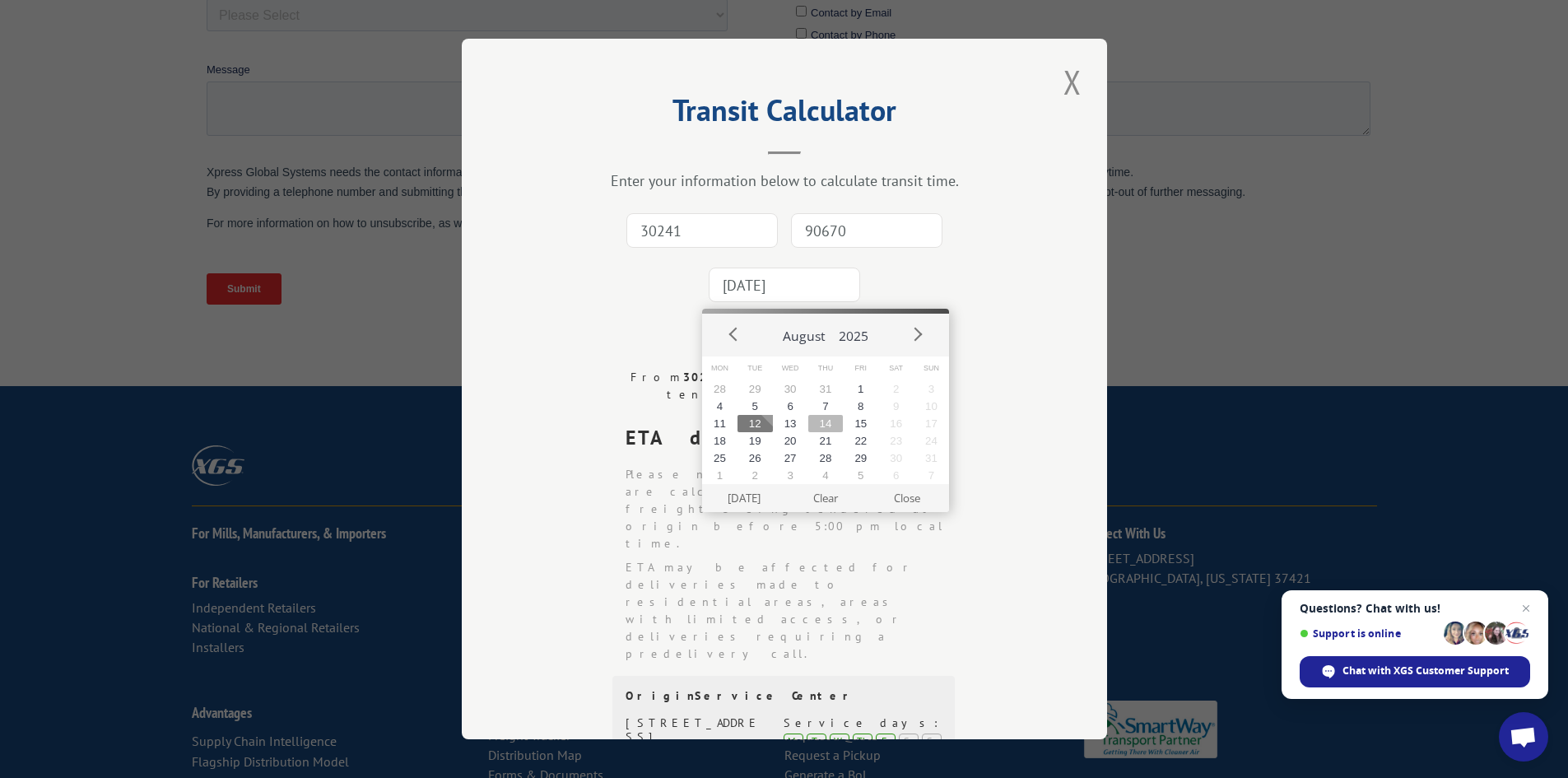
click at [824, 424] on button "14" at bounding box center [826, 423] width 36 height 17
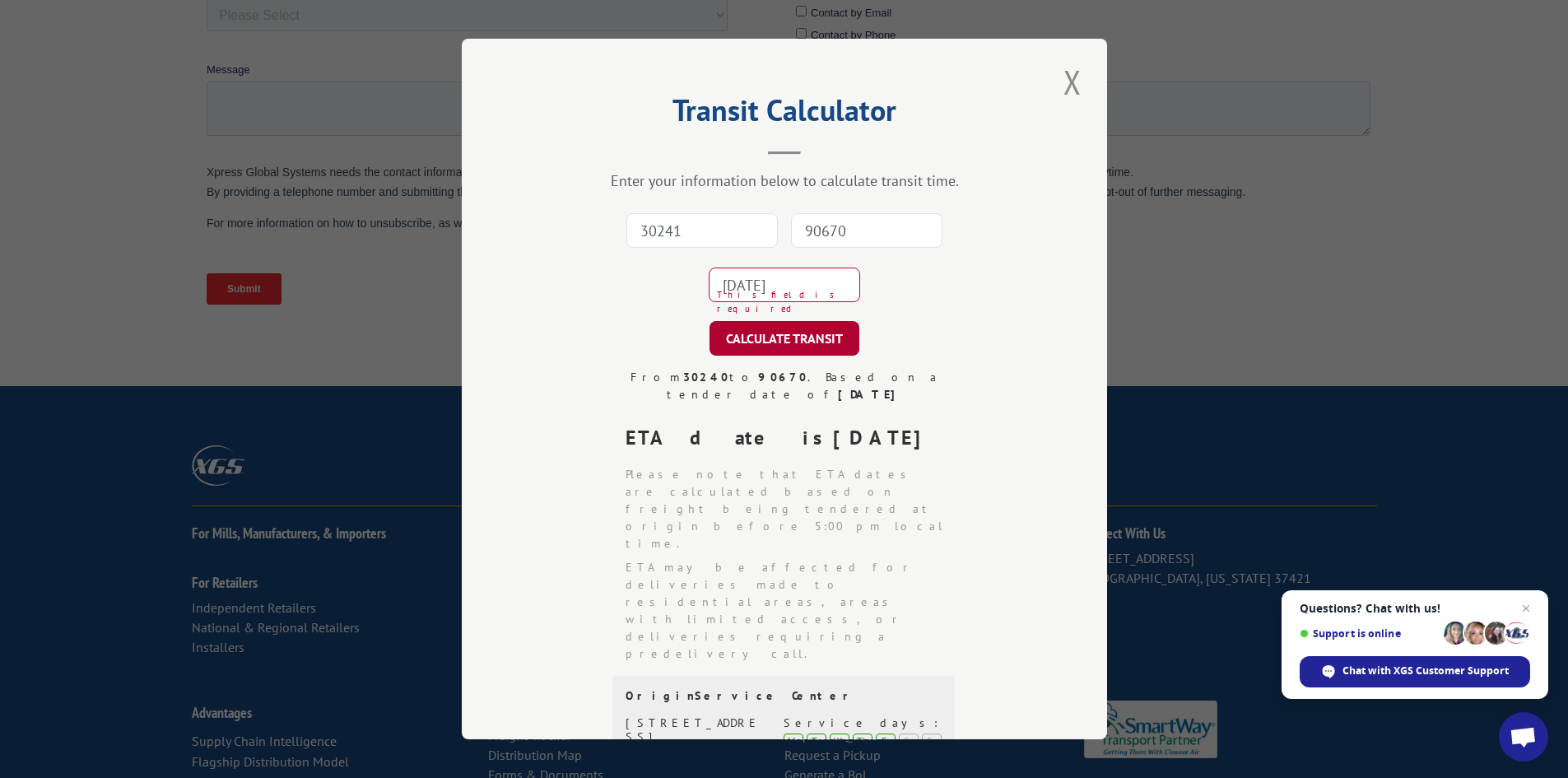
click at [799, 331] on button "CALCULATE TRANSIT" at bounding box center [784, 337] width 150 height 35
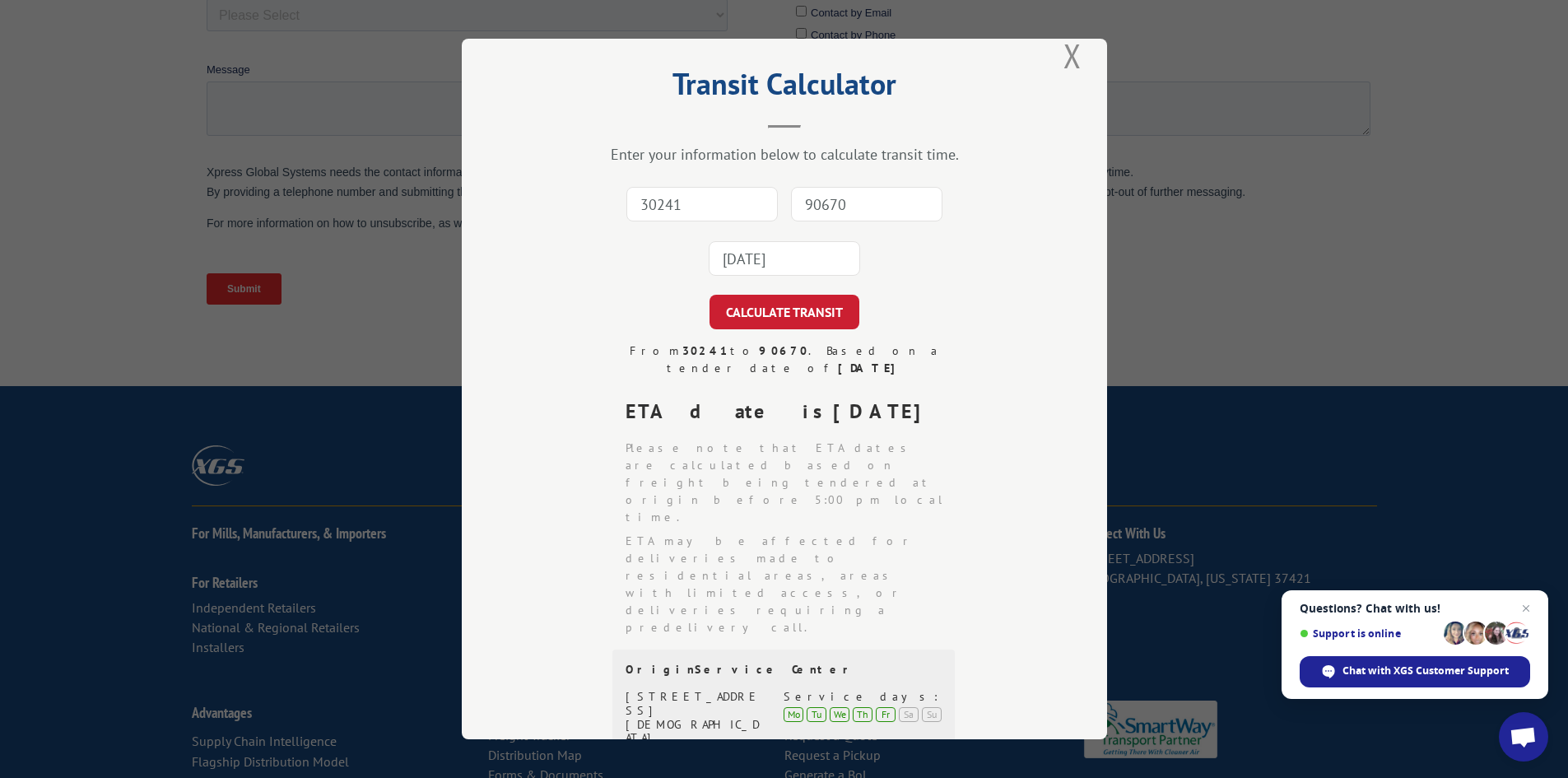
scroll to position [25, 0]
click at [731, 216] on input "30241" at bounding box center [701, 205] width 152 height 35
type input "30240"
click at [839, 202] on input "90670" at bounding box center [867, 205] width 152 height 35
type input "90670"
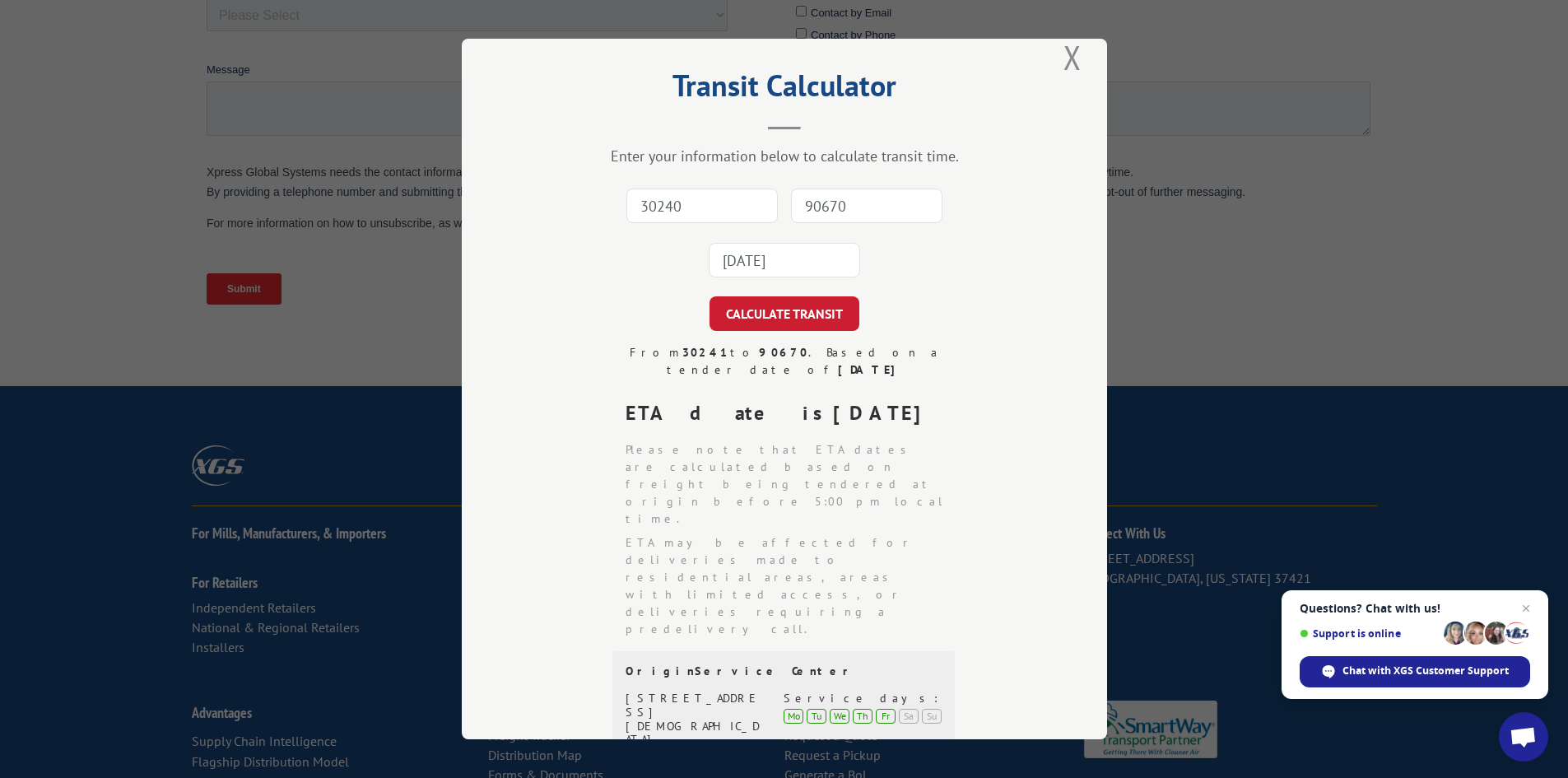
click at [806, 253] on input "2025-08-14" at bounding box center [784, 259] width 152 height 35
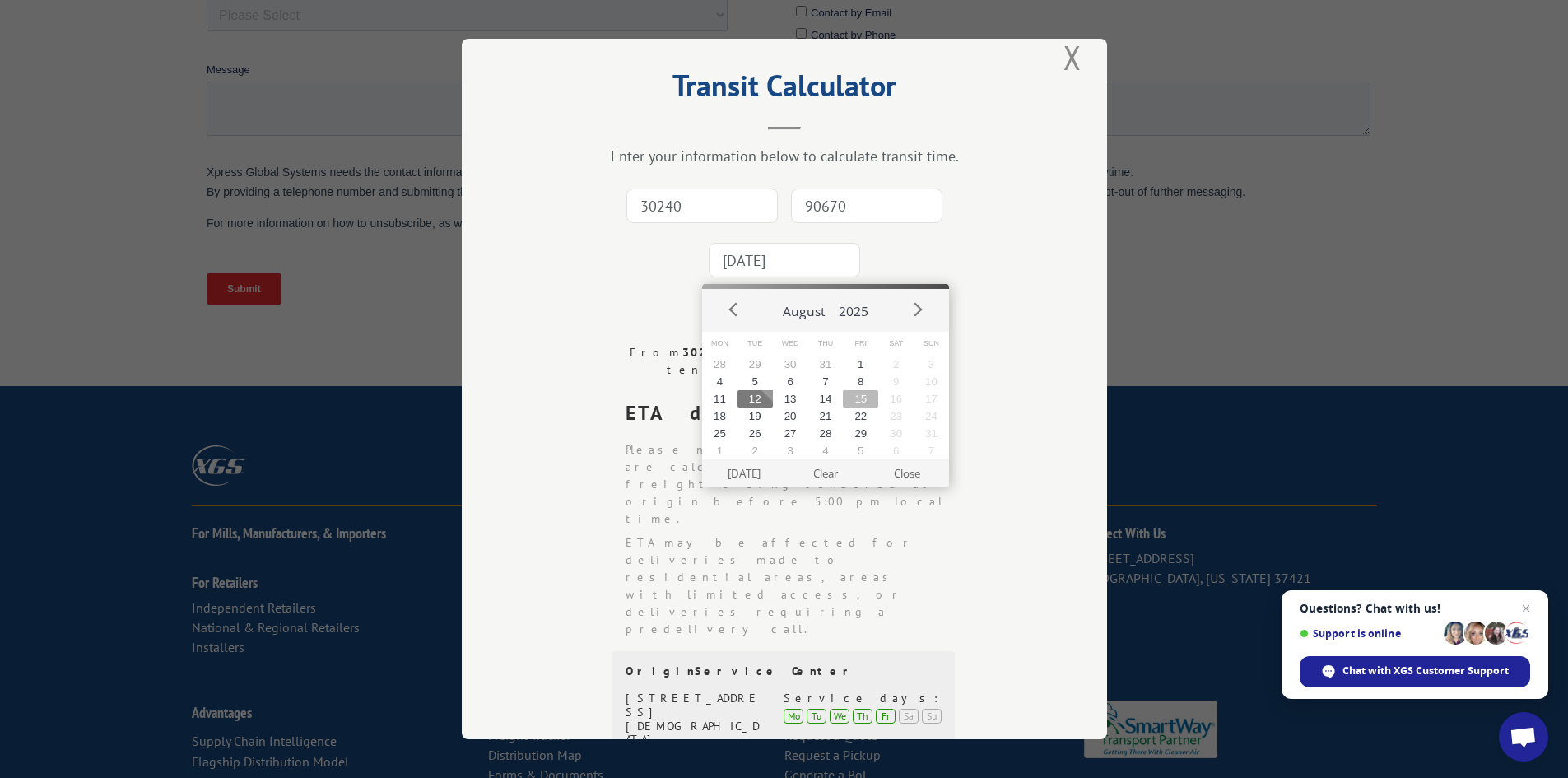
click at [851, 399] on button "15" at bounding box center [860, 398] width 36 height 17
type input "2025-08-15"
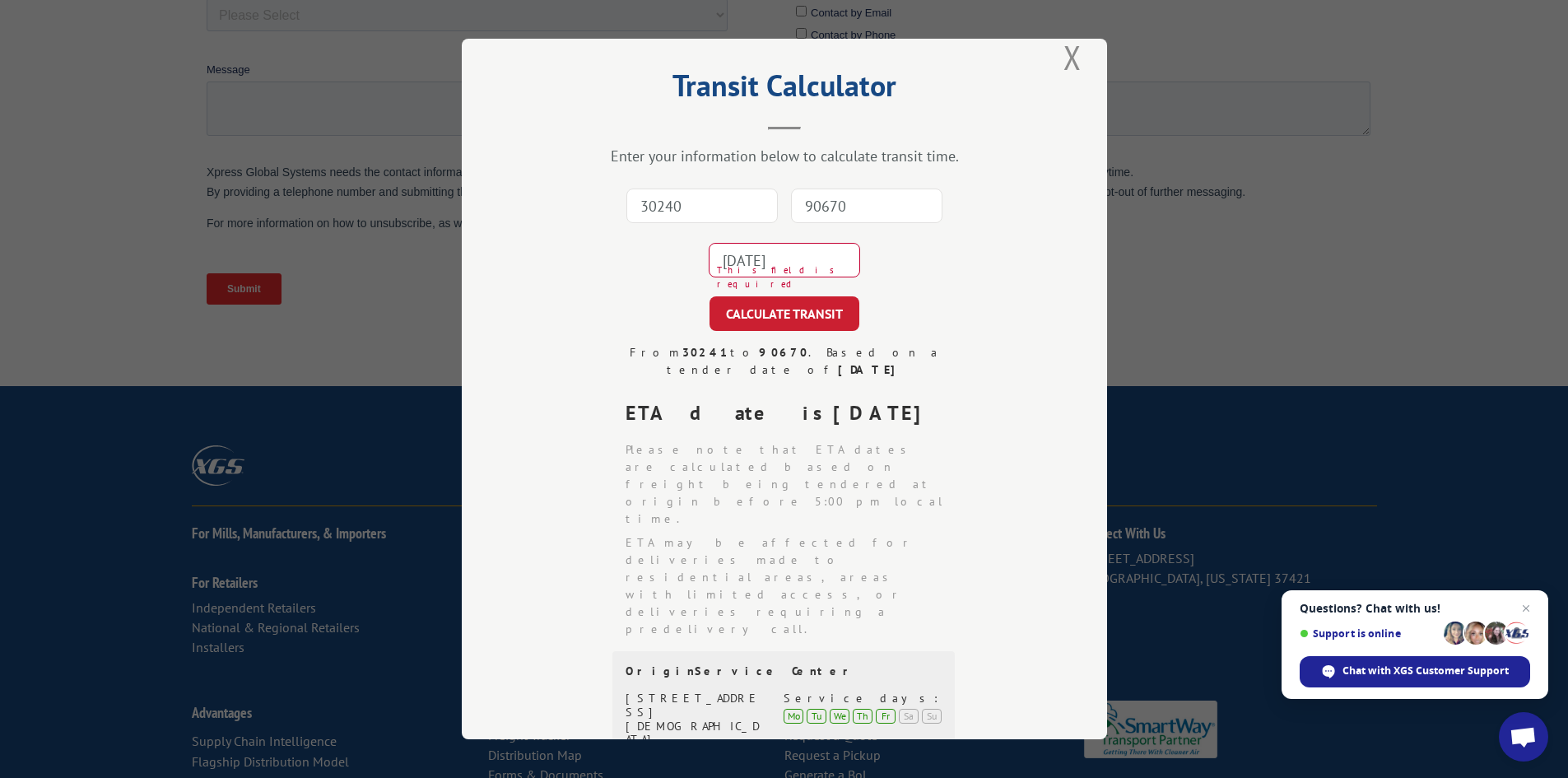
click at [796, 296] on form "30240 90670 2025-08-15 This field is required CALCULATE TRANSIT" at bounding box center [784, 254] width 480 height 152
click at [798, 319] on button "CALCULATE TRANSIT" at bounding box center [784, 314] width 150 height 35
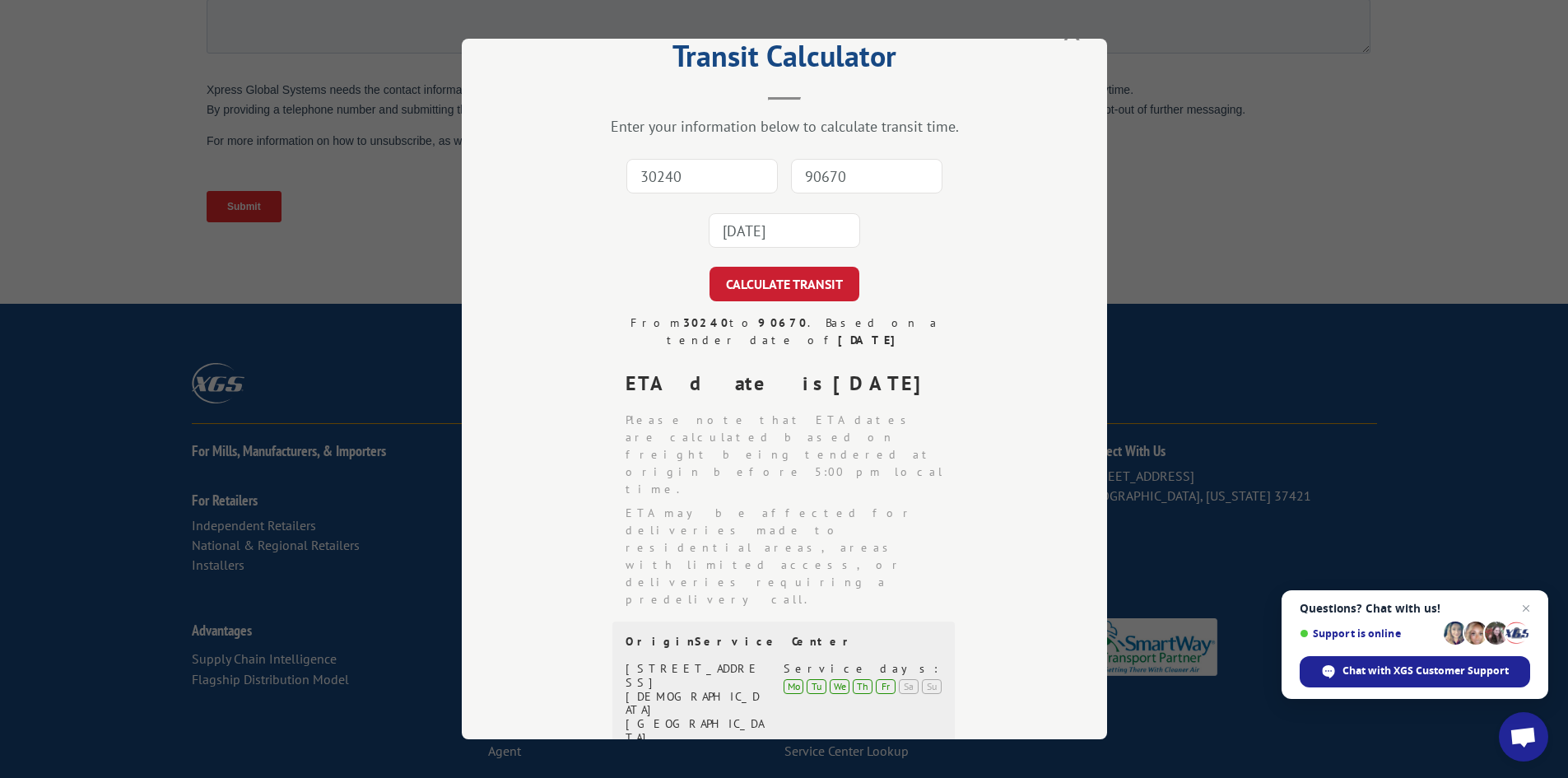
scroll to position [0, 0]
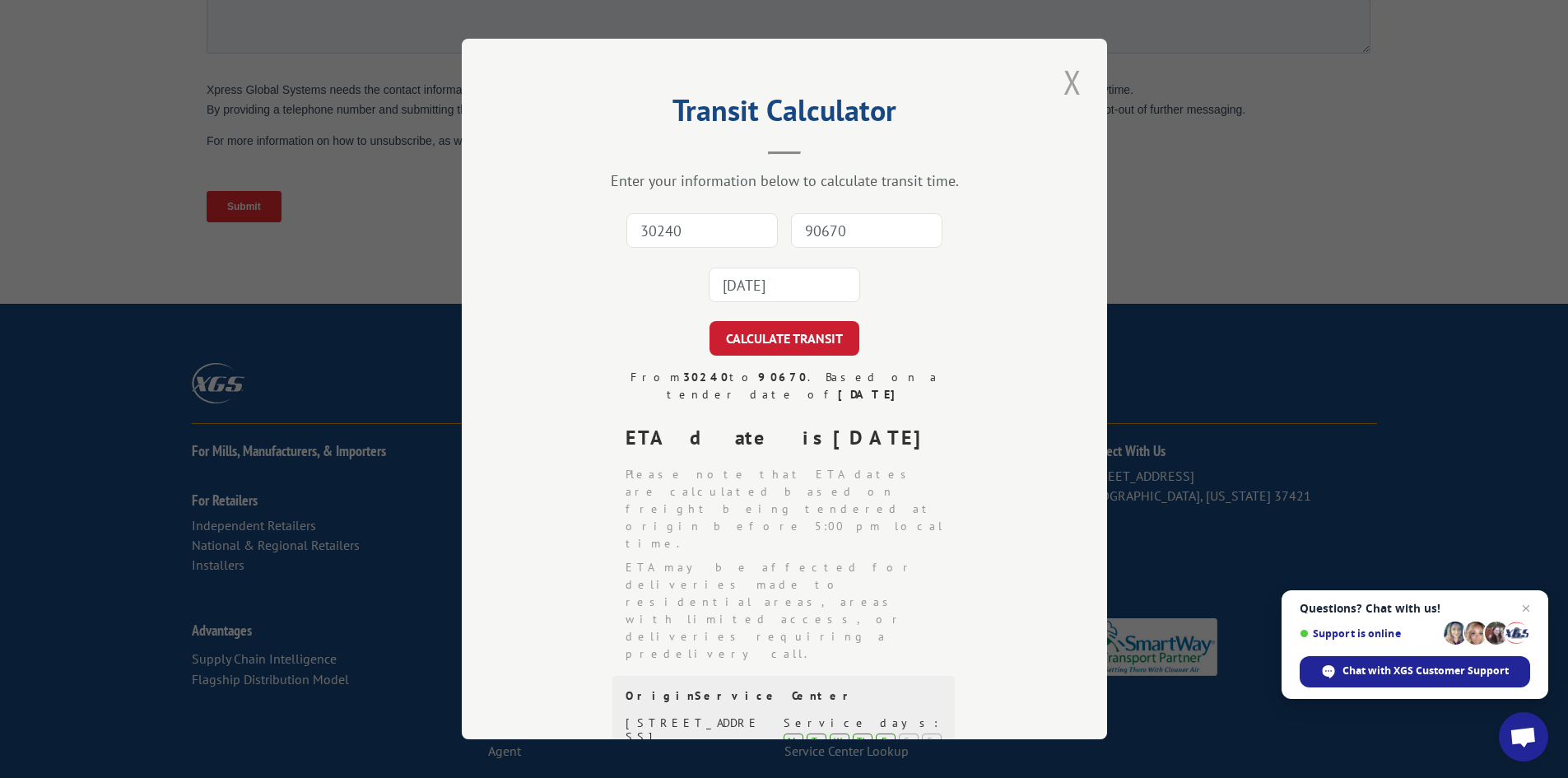
click at [1061, 88] on button "Close modal" at bounding box center [1073, 82] width 28 height 45
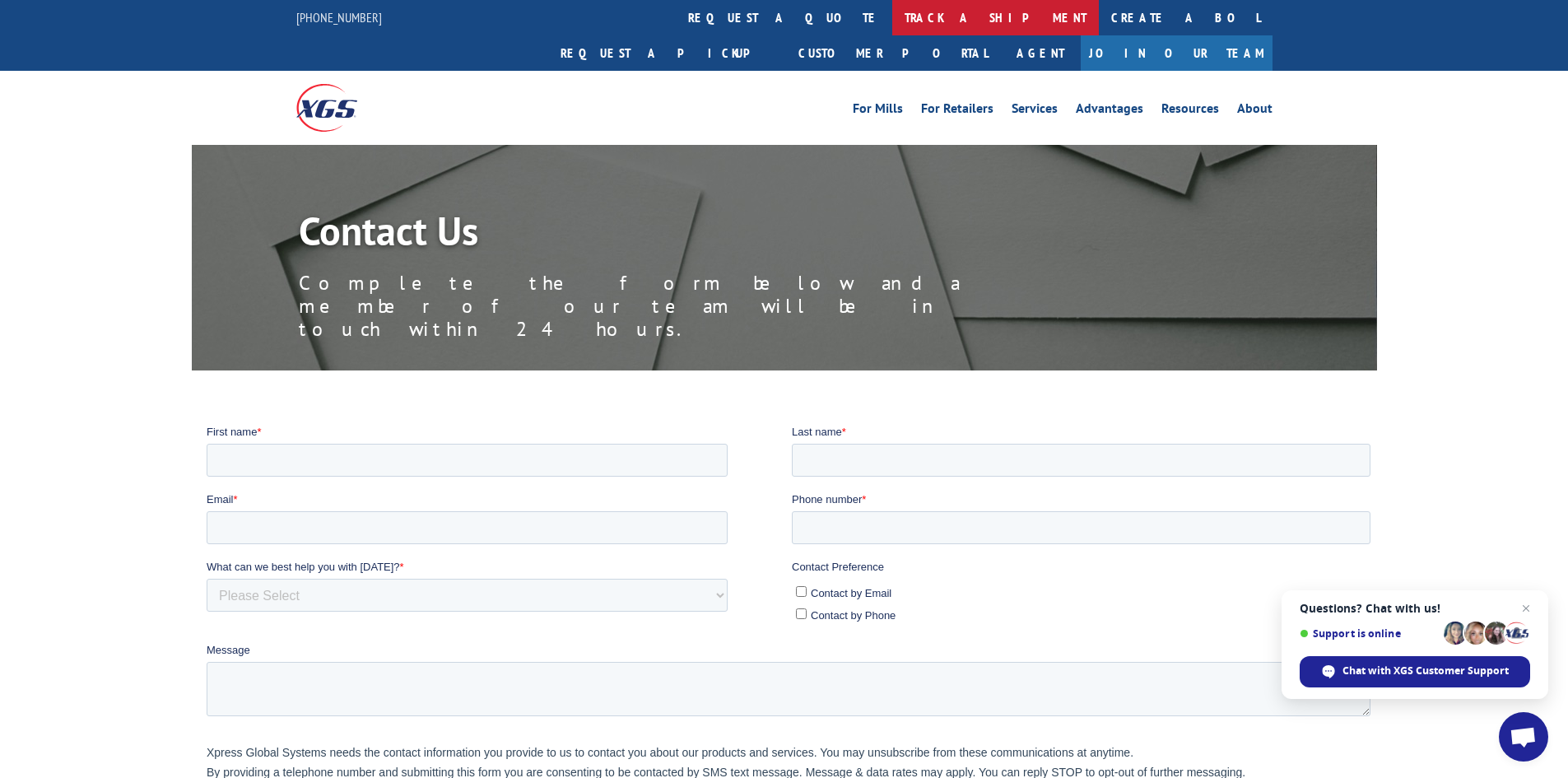
click at [892, 16] on link "track a shipment" at bounding box center [995, 18] width 207 height 36
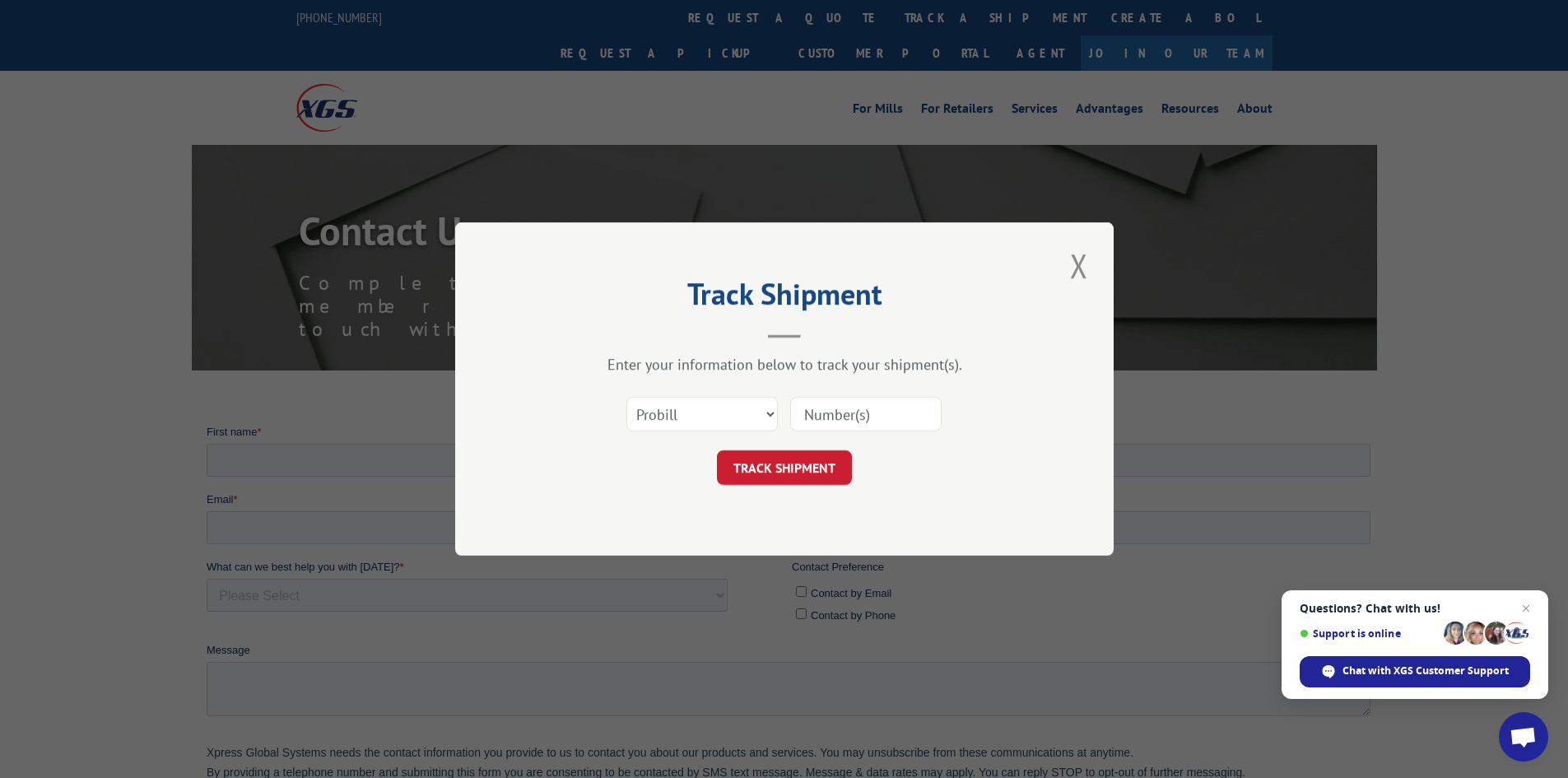
click at [843, 416] on input at bounding box center [866, 414] width 152 height 35
type input "15983615"
click at [808, 477] on button "TRACK SHIPMENT" at bounding box center [784, 467] width 135 height 35
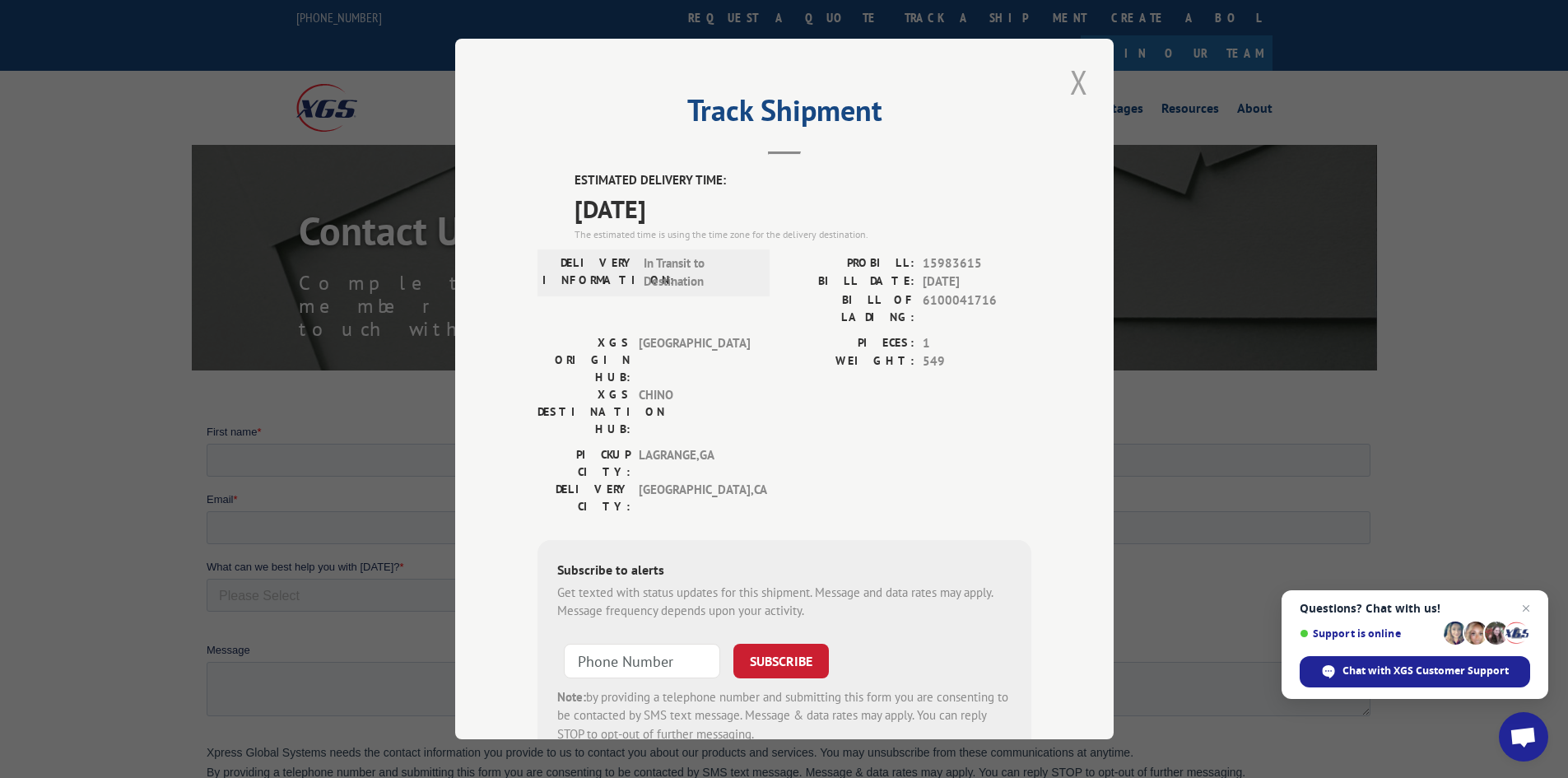
click at [1072, 75] on button "Close modal" at bounding box center [1079, 82] width 28 height 45
